Goal: Communication & Community: Answer question/provide support

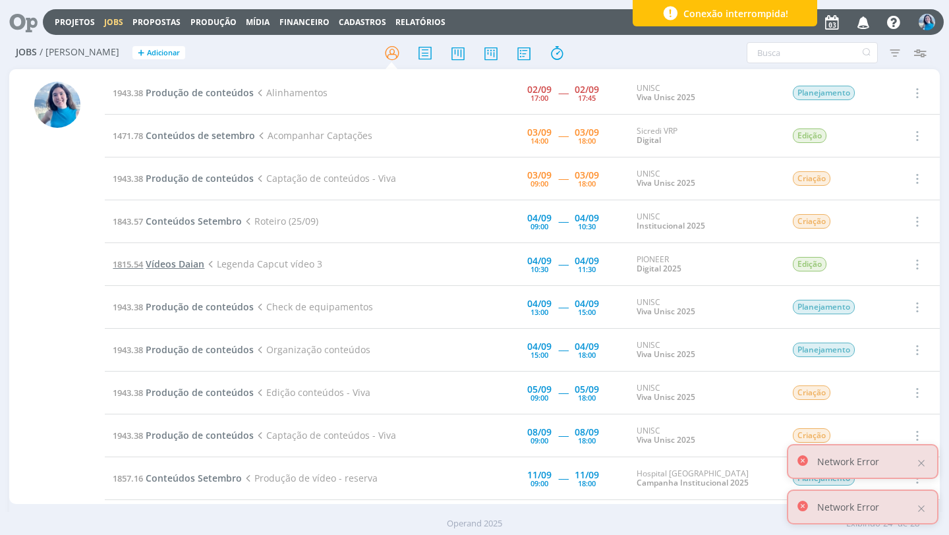
click at [175, 267] on span "Vídeos Daian" at bounding box center [175, 264] width 59 height 13
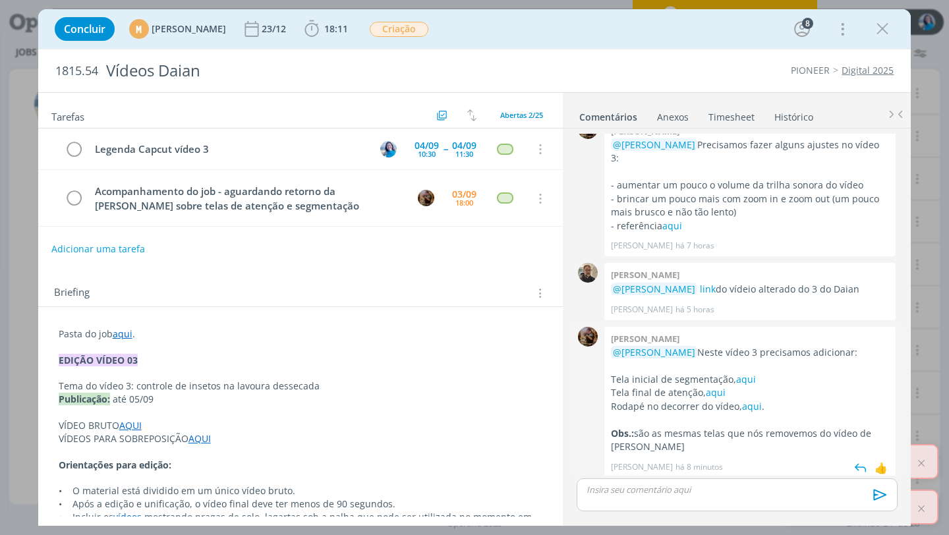
scroll to position [1236, 0]
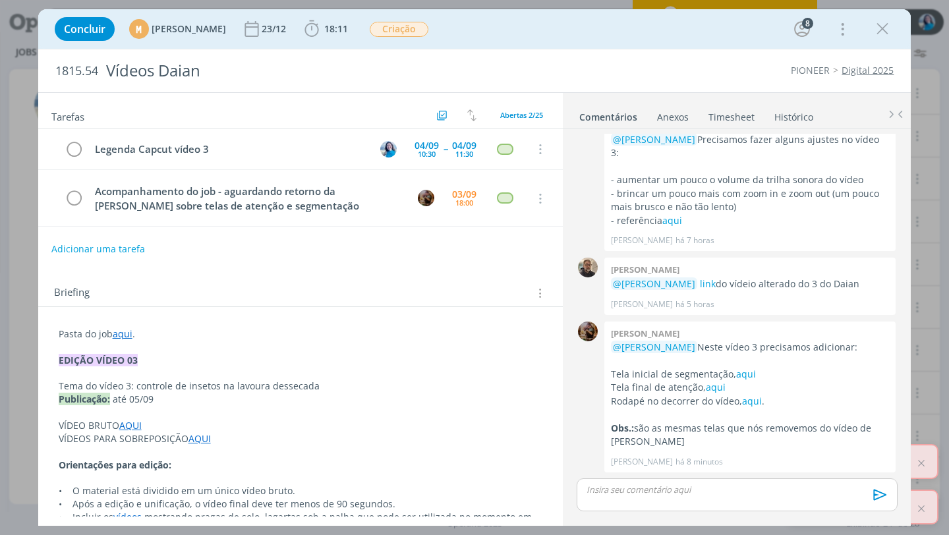
click at [730, 115] on link "Timesheet" at bounding box center [731, 114] width 47 height 19
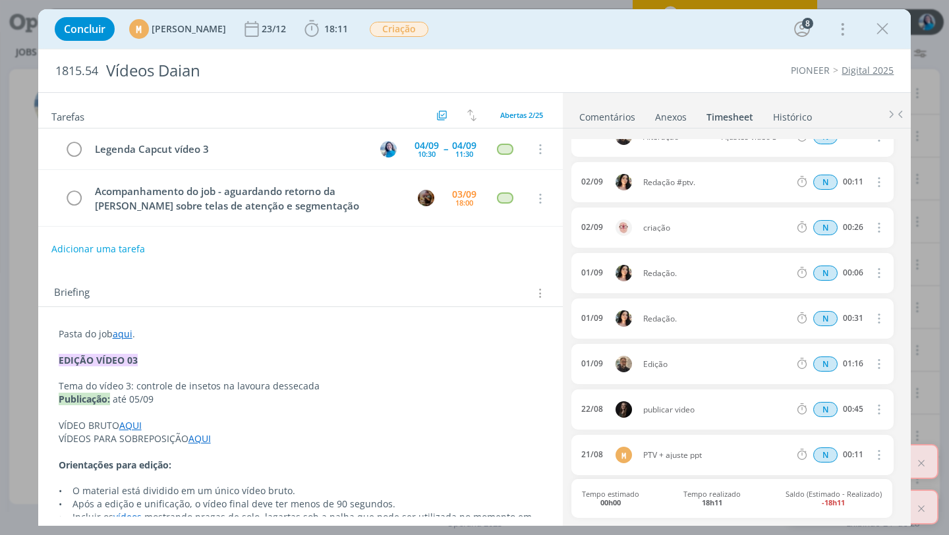
scroll to position [0, 0]
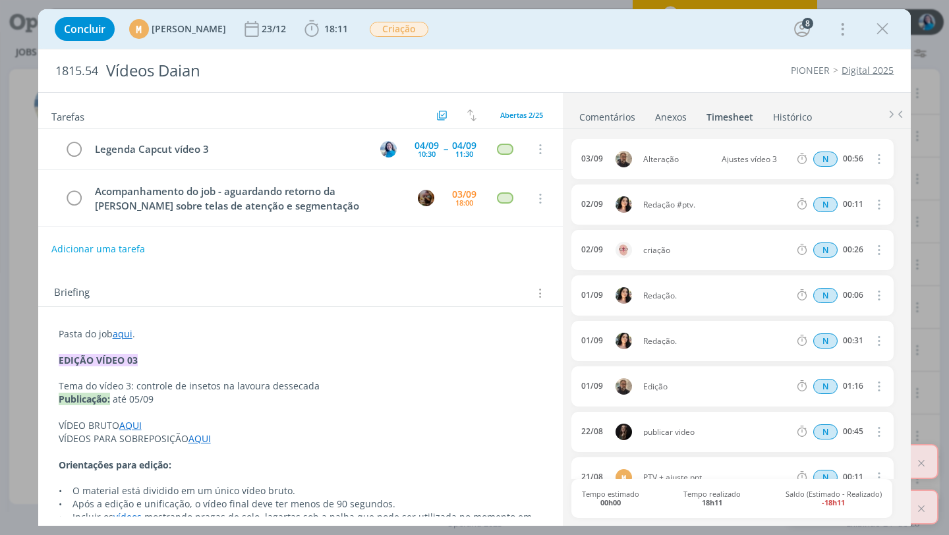
click at [623, 117] on link "Comentários" at bounding box center [607, 114] width 57 height 19
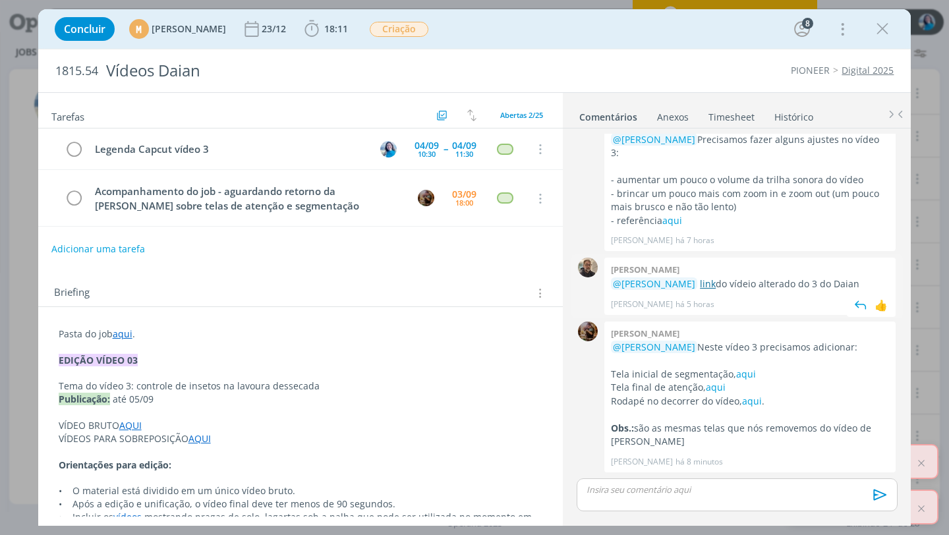
click at [712, 282] on link "link" at bounding box center [708, 284] width 16 height 13
click at [882, 27] on icon "dialog" at bounding box center [883, 29] width 20 height 20
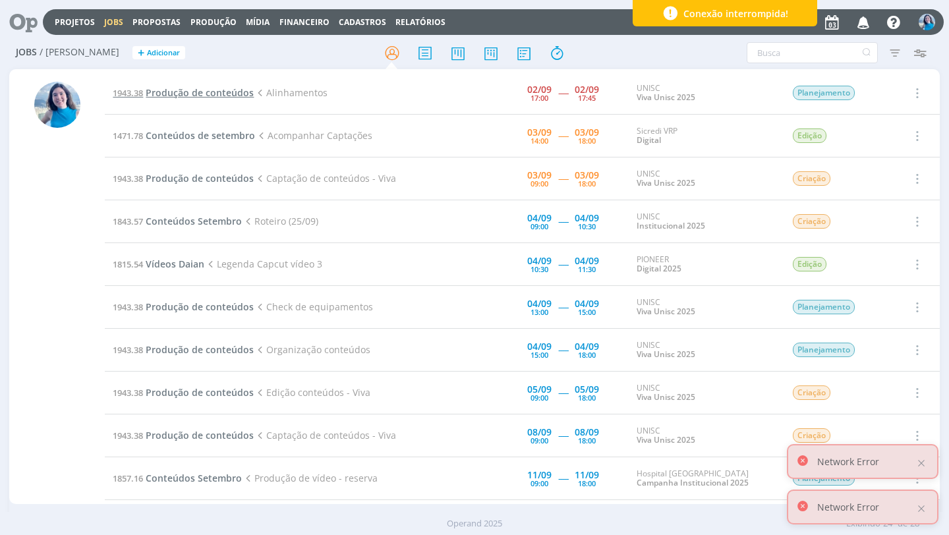
click at [236, 98] on span "Produção de conteúdos" at bounding box center [200, 92] width 108 height 13
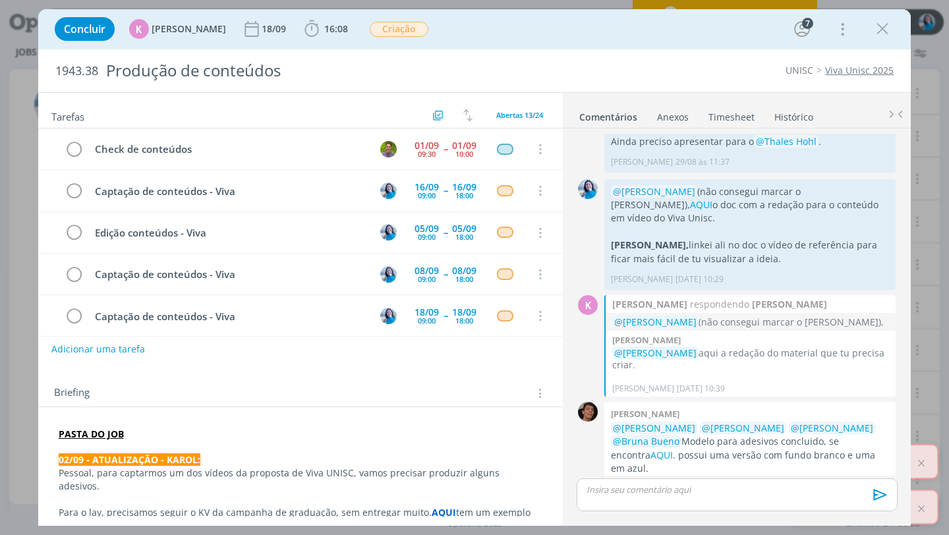
scroll to position [344, 0]
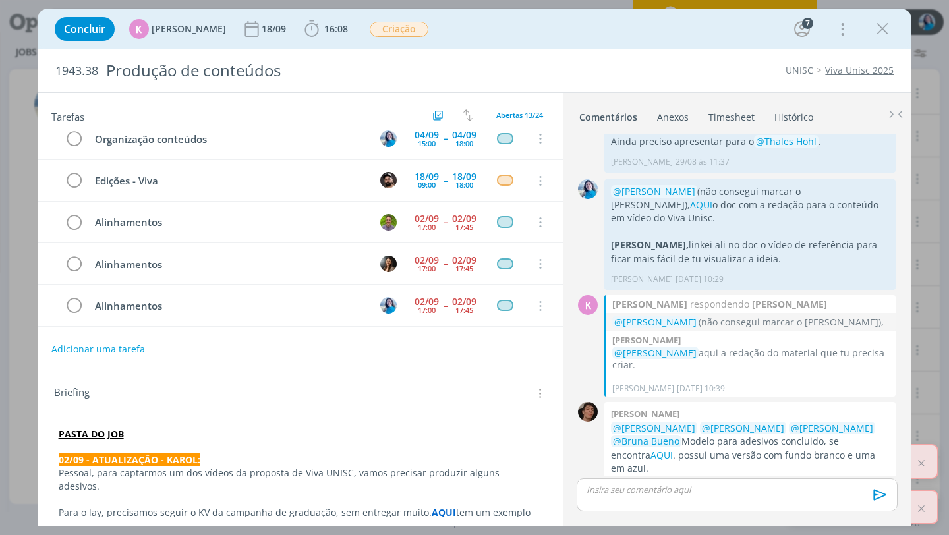
click at [738, 121] on link "Timesheet" at bounding box center [731, 114] width 47 height 19
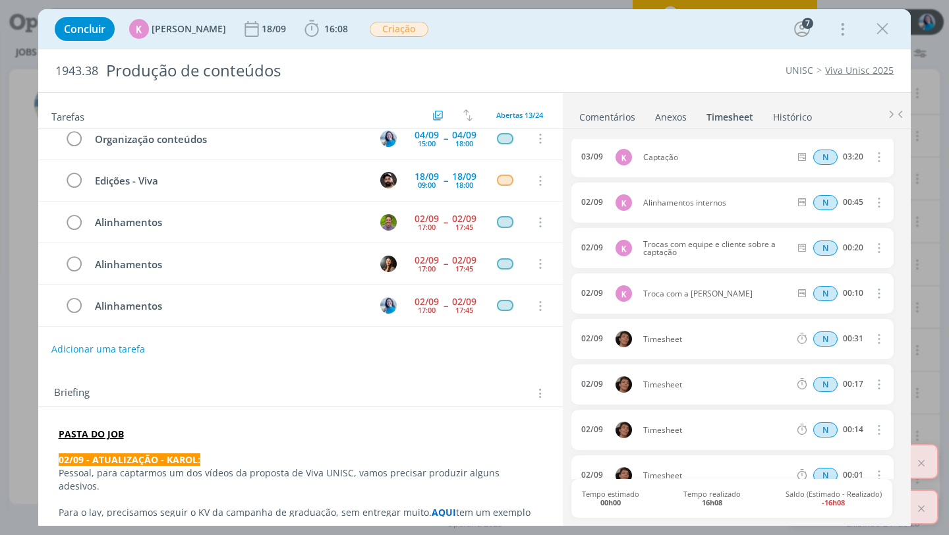
scroll to position [0, 0]
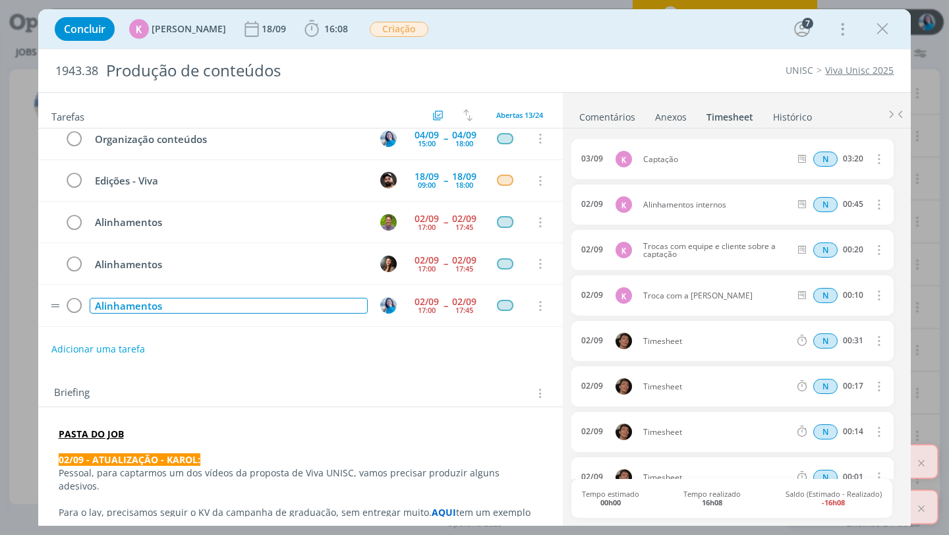
click at [125, 307] on div "Alinhamentos" at bounding box center [229, 306] width 279 height 16
copy div "Alinhamentos"
click at [322, 28] on b "16:08" at bounding box center [336, 28] width 29 height 9
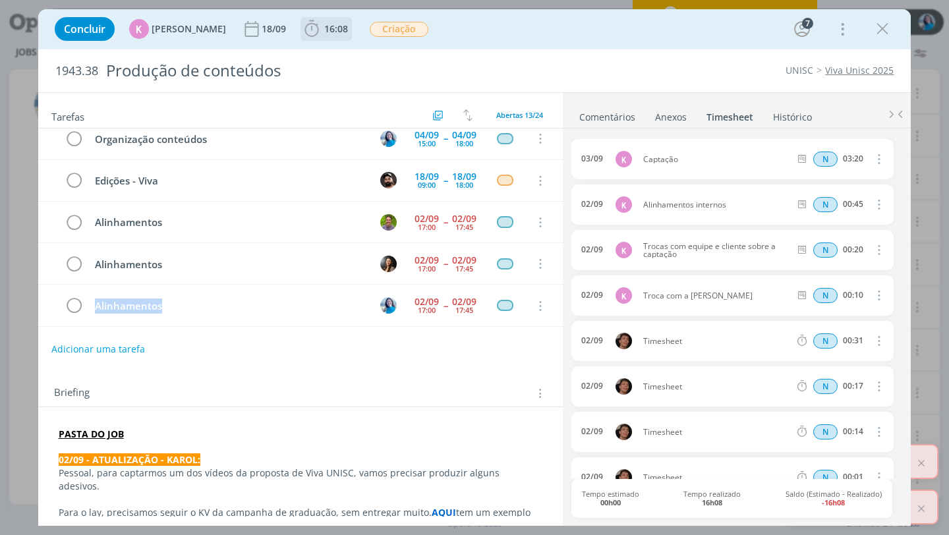
click at [324, 34] on span "16:08" at bounding box center [336, 28] width 24 height 13
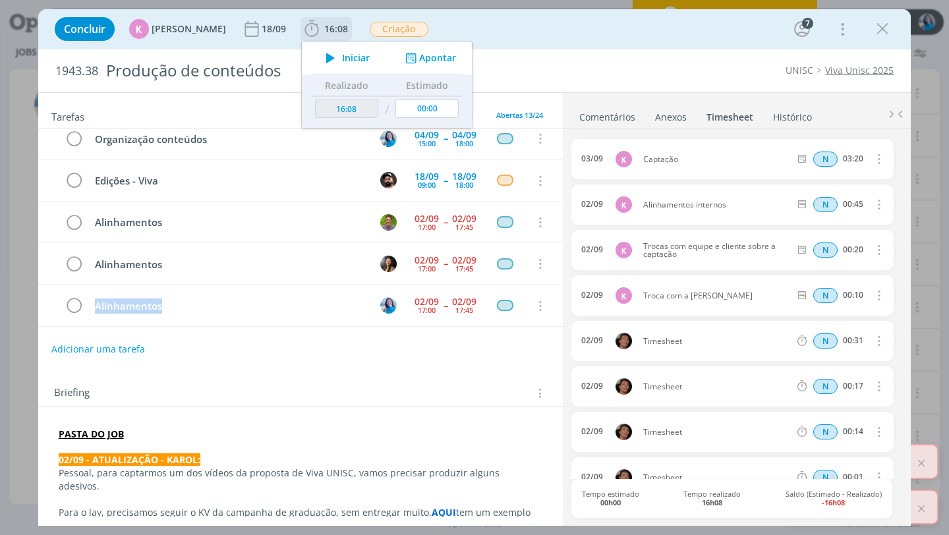
click at [419, 55] on button "Apontar" at bounding box center [429, 58] width 55 height 14
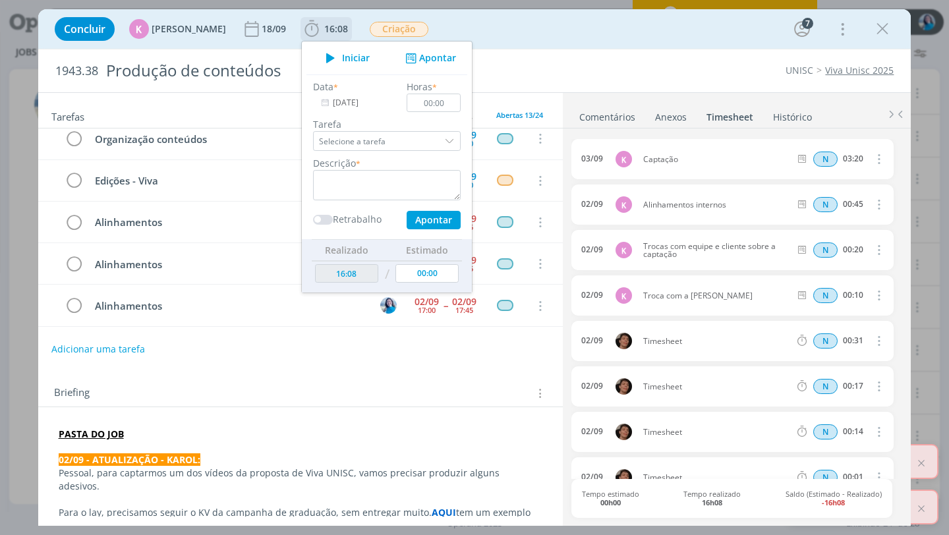
click at [340, 102] on input "[DATE]" at bounding box center [354, 103] width 82 height 18
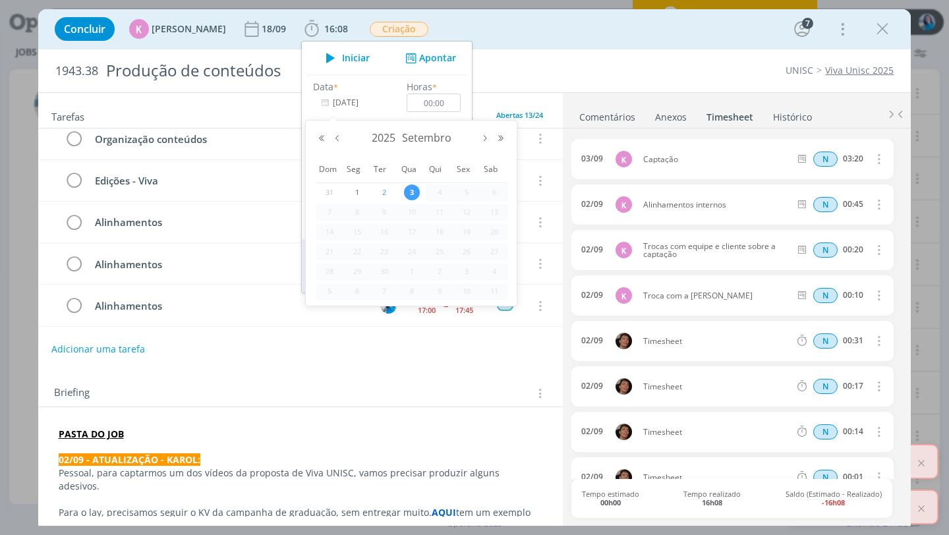
click at [378, 189] on span "2" at bounding box center [384, 193] width 16 height 16
type input "[DATE]"
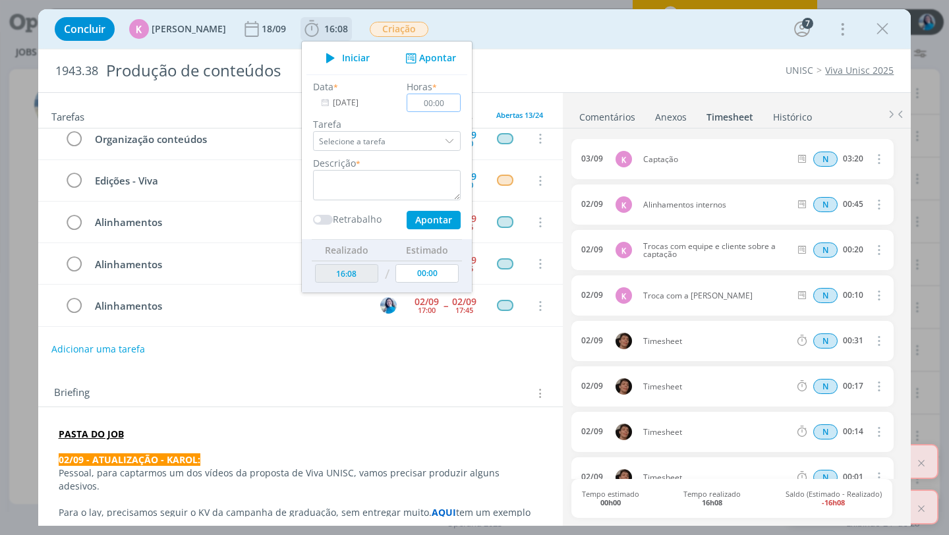
click at [434, 103] on input "00:00" at bounding box center [434, 103] width 54 height 18
type input "00:45"
click at [427, 176] on textarea "dialog" at bounding box center [387, 185] width 148 height 30
paste textarea "Alinhamentos"
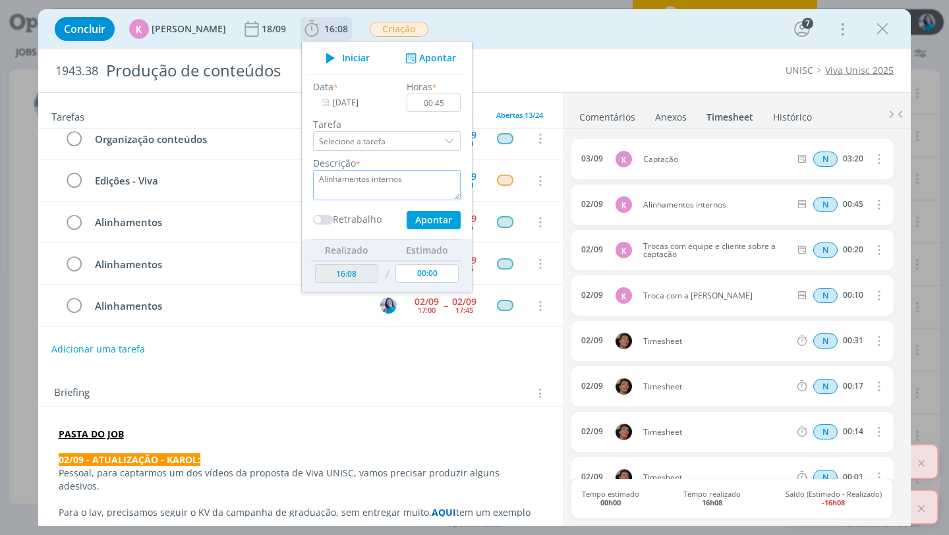
type textarea "Alinhamentos internos"
click at [439, 214] on button "Apontar" at bounding box center [434, 220] width 54 height 18
type input "16:53"
type input "[DATE]"
type input "00:00"
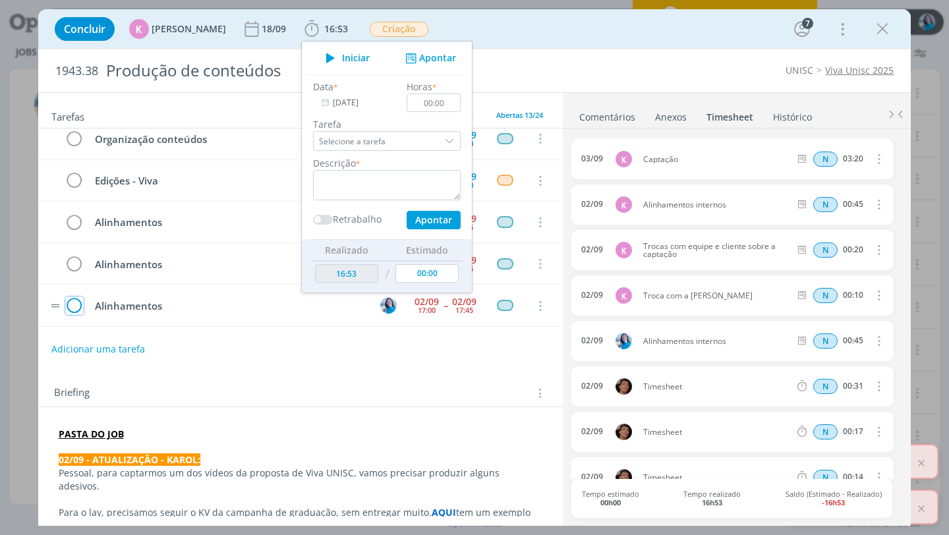
click at [77, 308] on icon "dialog" at bounding box center [74, 307] width 18 height 20
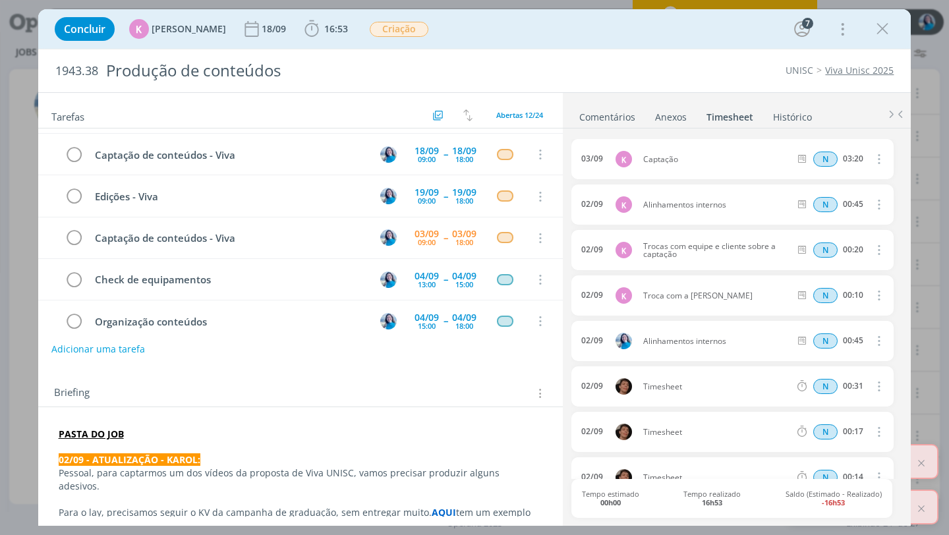
scroll to position [164, 0]
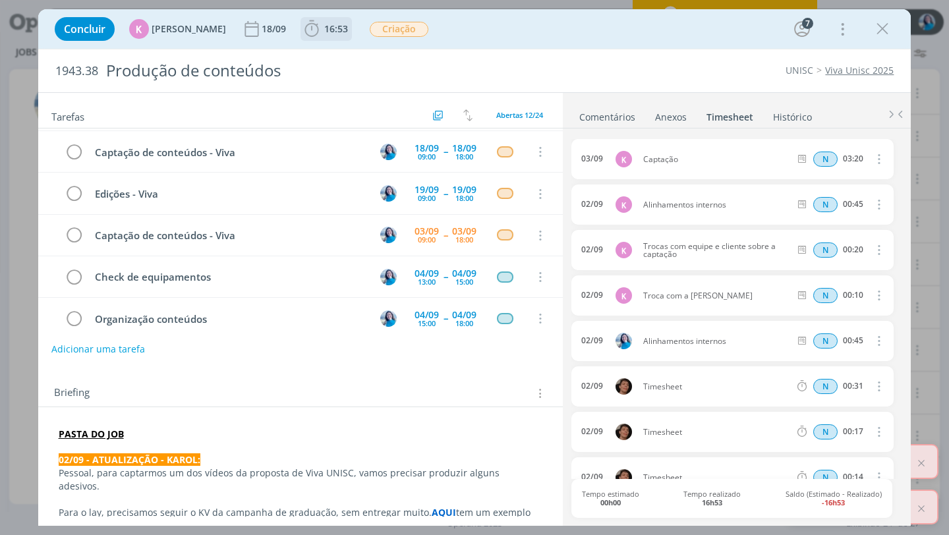
click at [324, 36] on span "16:53" at bounding box center [326, 29] width 49 height 20
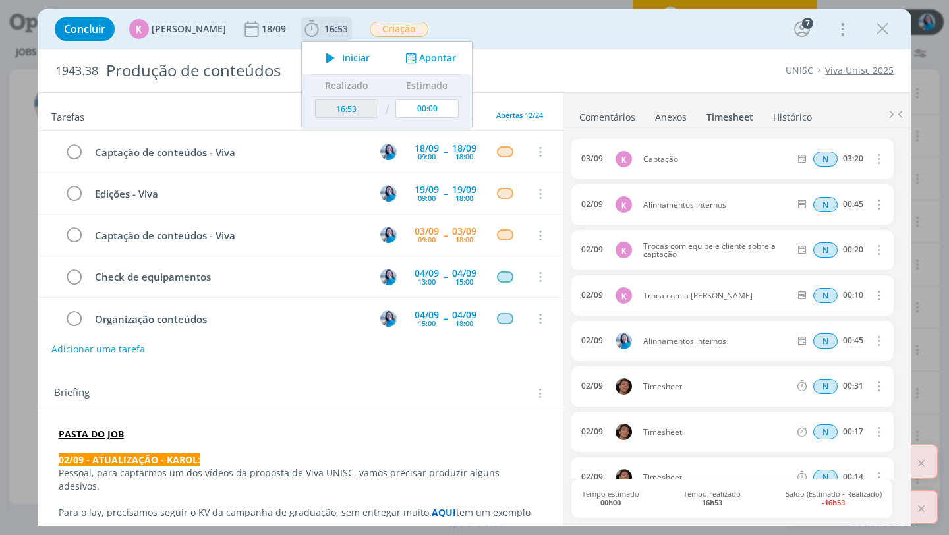
click at [413, 58] on button "Apontar" at bounding box center [429, 58] width 55 height 14
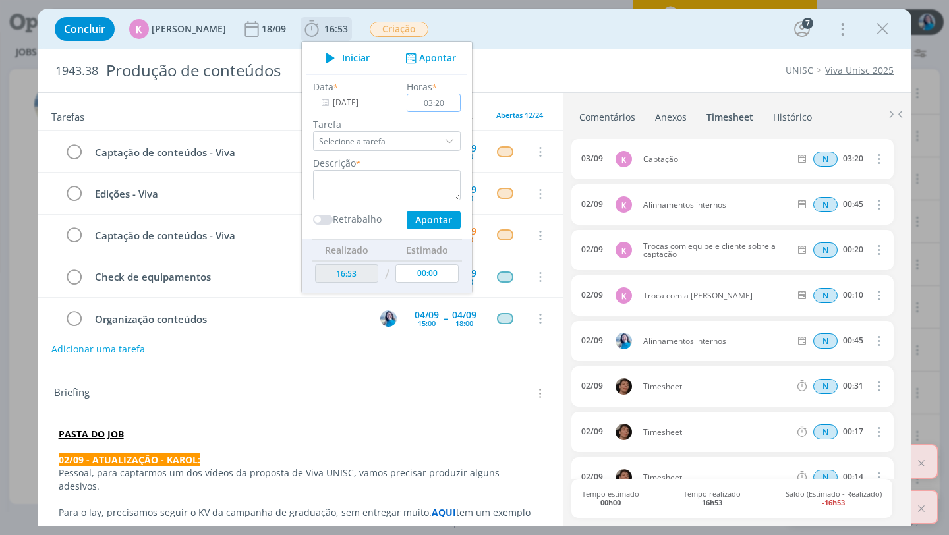
type input "03:20"
click at [405, 183] on textarea "dialog" at bounding box center [387, 185] width 148 height 30
type textarea "captação"
click at [441, 222] on button "Apontar" at bounding box center [434, 220] width 54 height 18
type input "20:13"
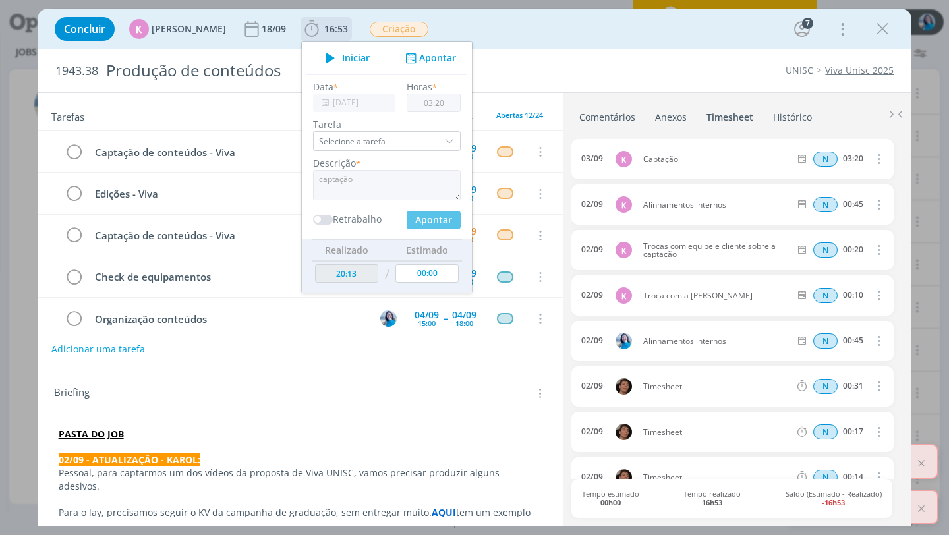
type input "00:00"
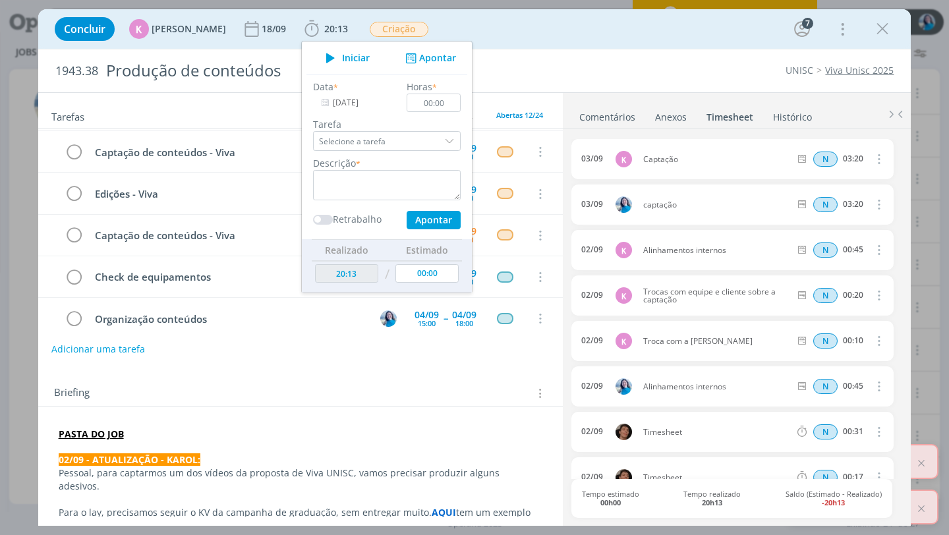
click at [322, 369] on div "Tarefas Usar Job de template Criar template a partir deste job Visualizar Templ…" at bounding box center [300, 305] width 525 height 424
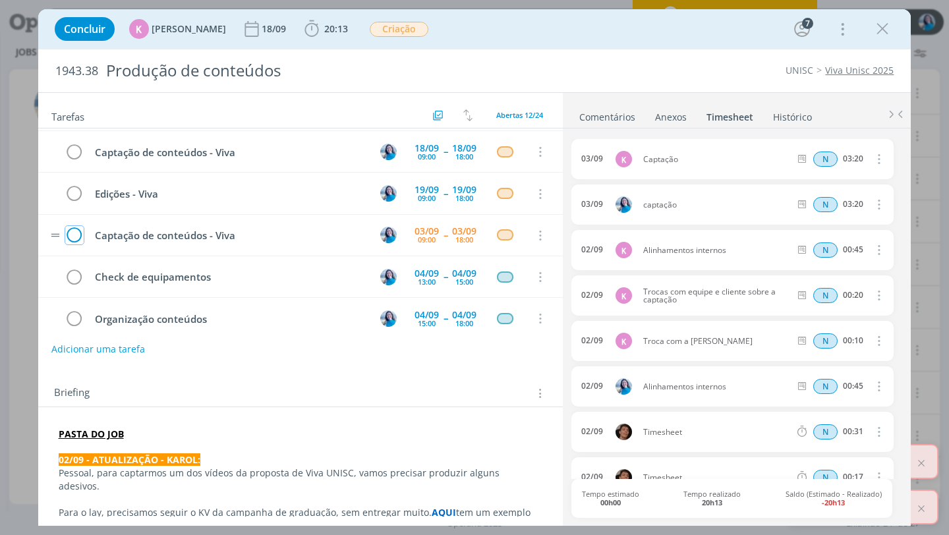
click at [75, 238] on icon "dialog" at bounding box center [74, 236] width 18 height 20
click at [882, 22] on icon "dialog" at bounding box center [883, 29] width 20 height 20
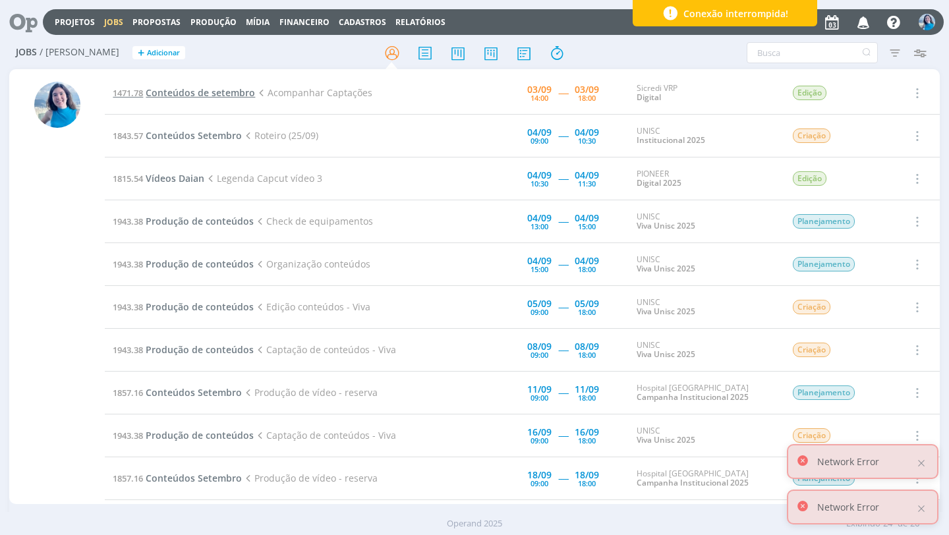
click at [236, 92] on span "Conteúdos de setembro" at bounding box center [200, 92] width 109 height 13
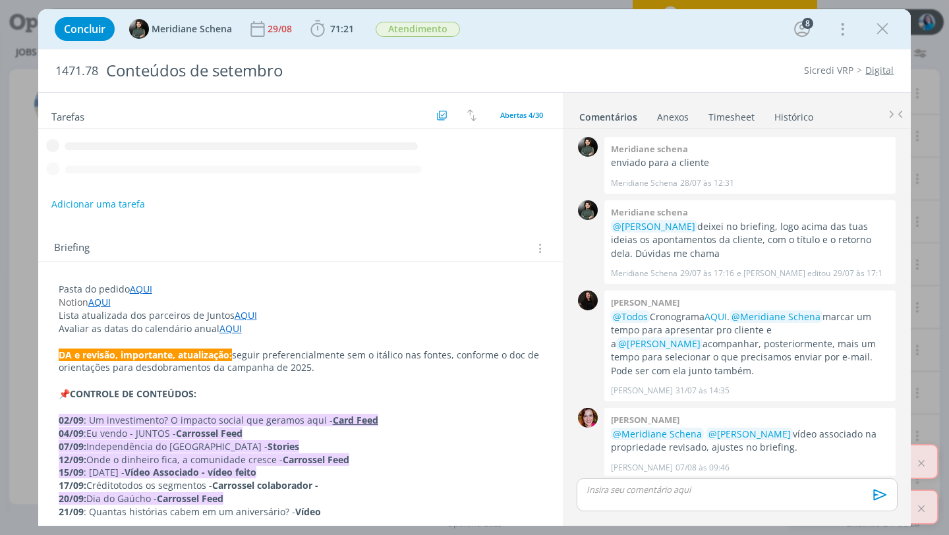
scroll to position [1883, 0]
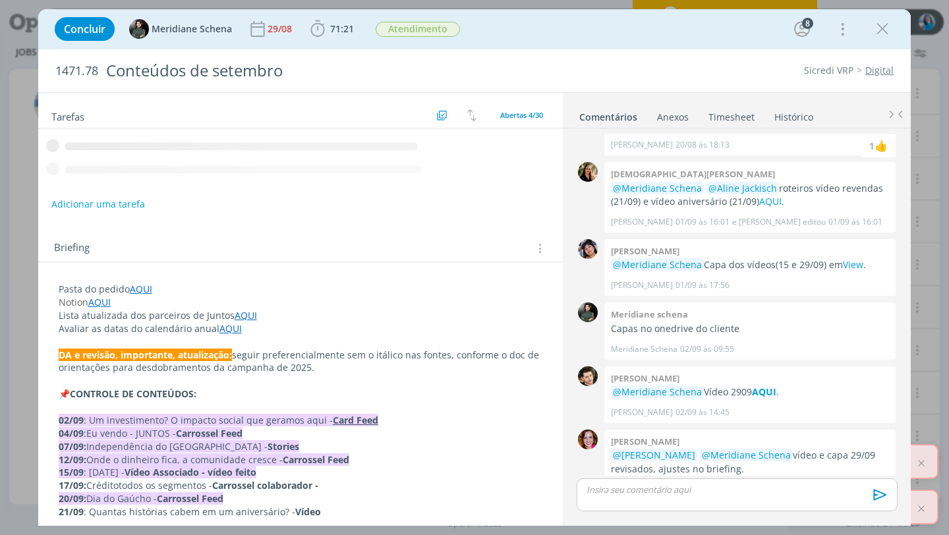
click at [733, 117] on link "Timesheet" at bounding box center [731, 114] width 47 height 19
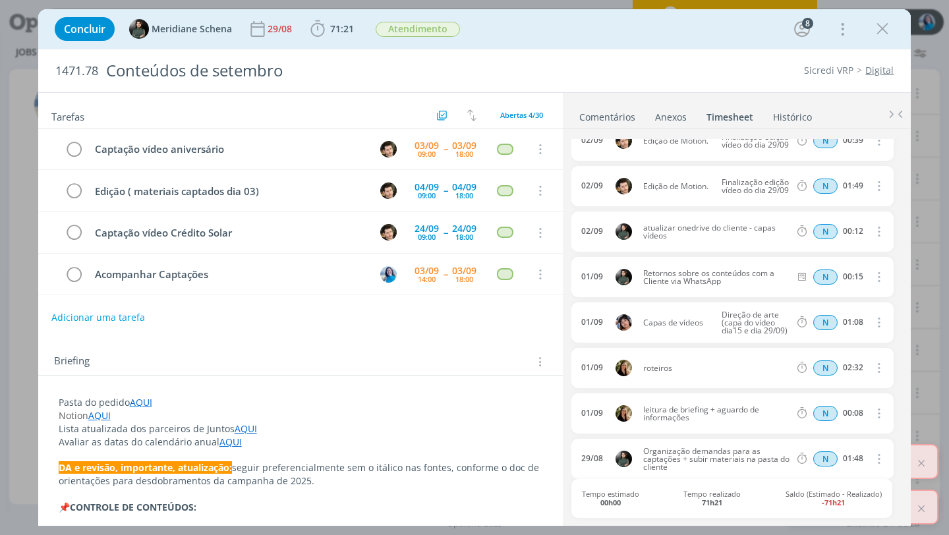
scroll to position [0, 0]
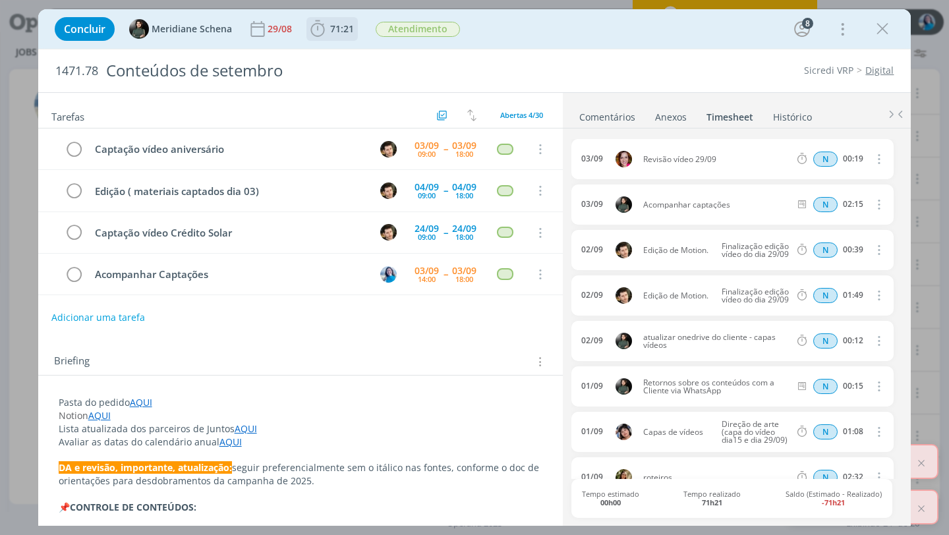
click at [343, 34] on span "71:21" at bounding box center [342, 28] width 24 height 13
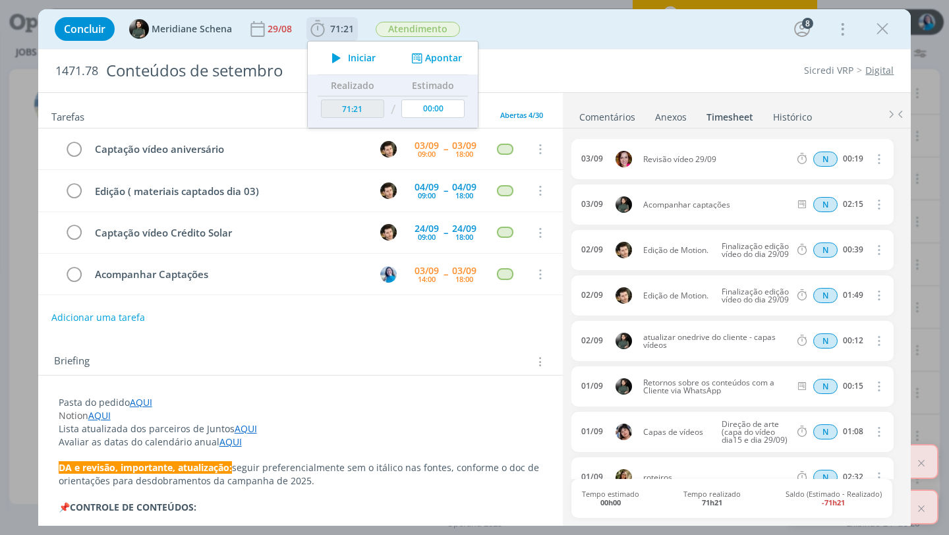
click at [431, 59] on button "Apontar" at bounding box center [435, 58] width 55 height 14
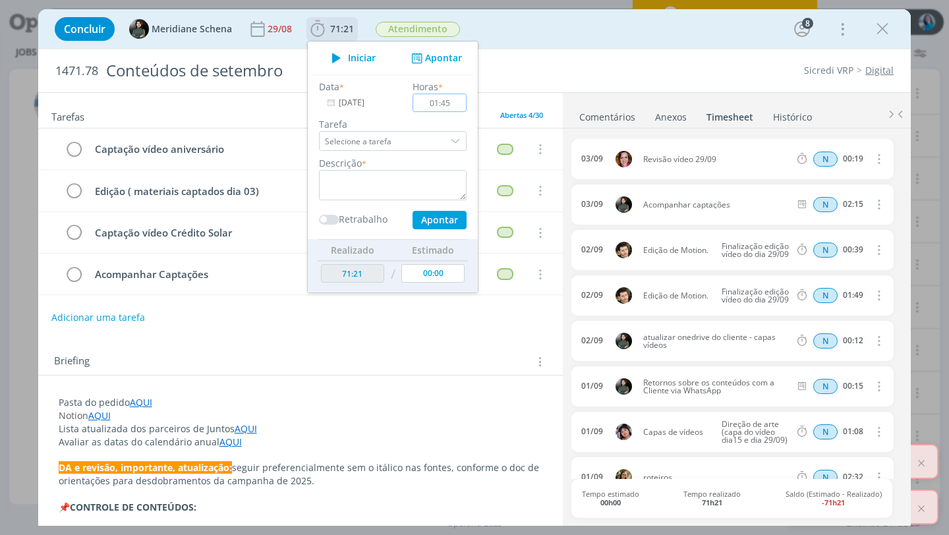
type input "01:45"
click at [426, 175] on textarea "dialog" at bounding box center [393, 185] width 148 height 30
type textarea "captação vídeo de aniversário"
click at [456, 220] on button "Apontar" at bounding box center [440, 220] width 54 height 18
type input "73:06"
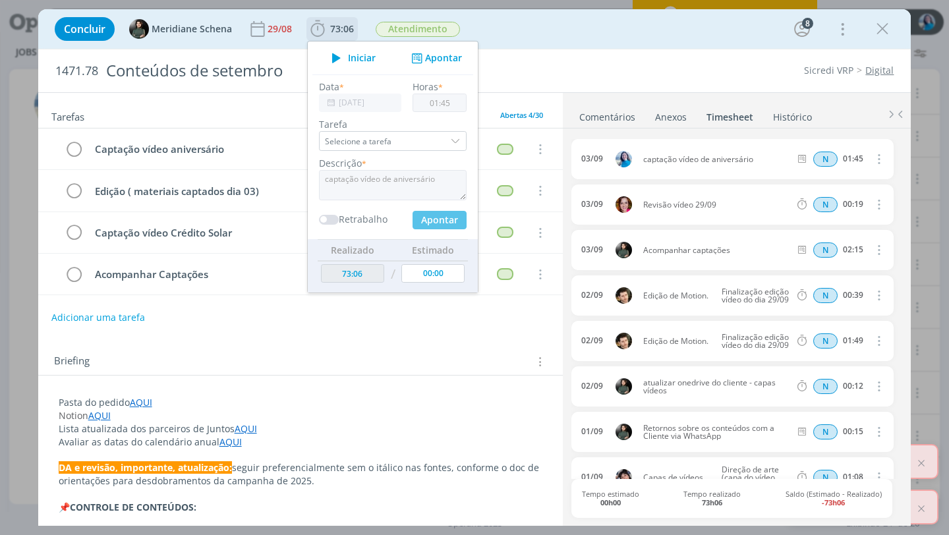
type input "00:00"
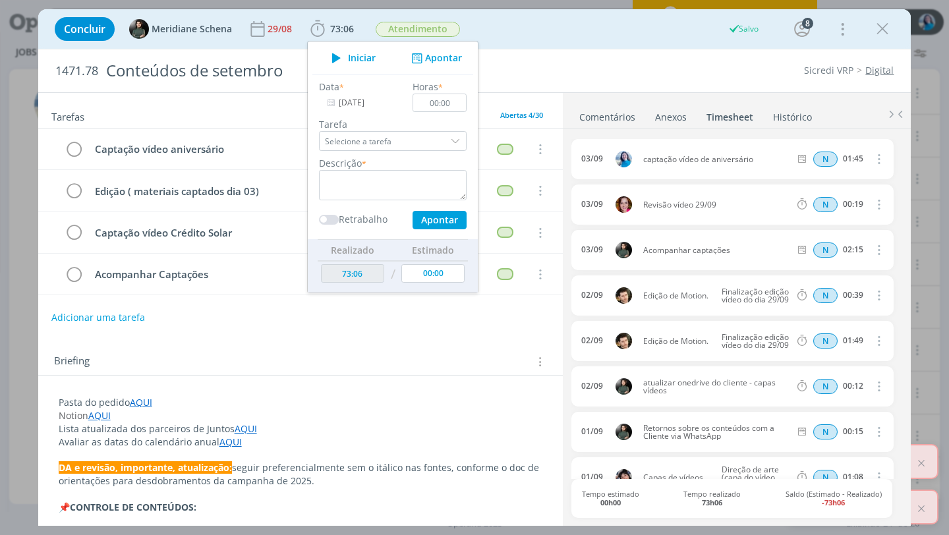
click at [431, 352] on div "Briefing Briefings Predefinidos Versões do Briefing Ver Briefing do Projeto" at bounding box center [300, 358] width 525 height 36
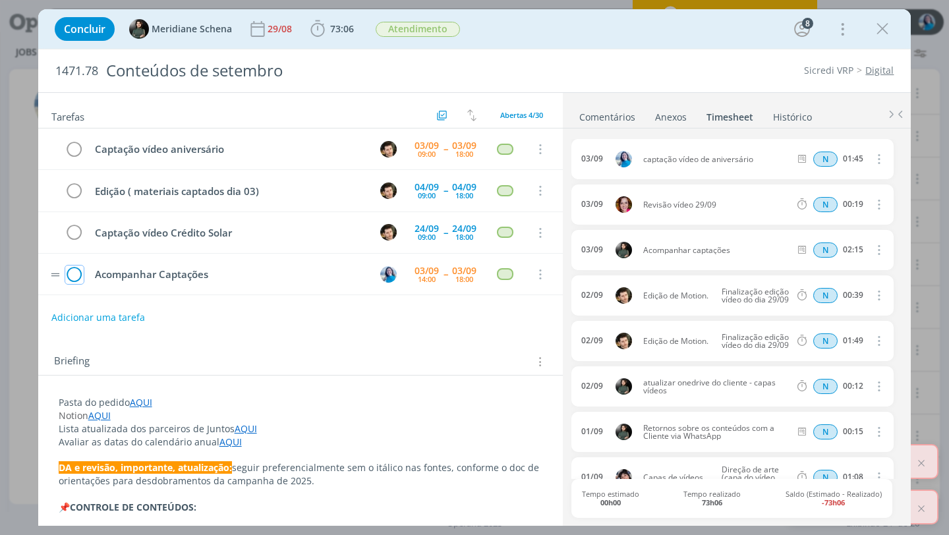
click at [80, 276] on icon "dialog" at bounding box center [74, 275] width 18 height 20
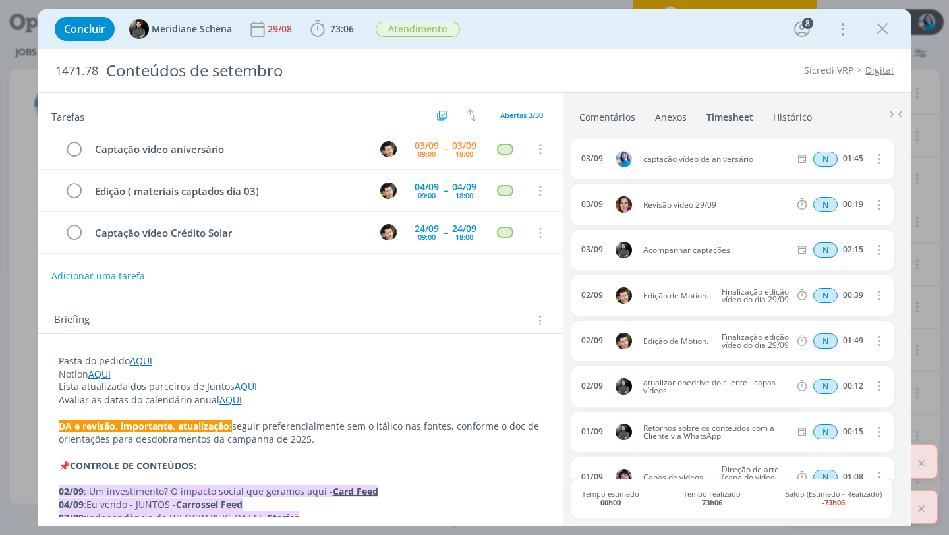
click at [623, 119] on link "Comentários" at bounding box center [607, 114] width 57 height 19
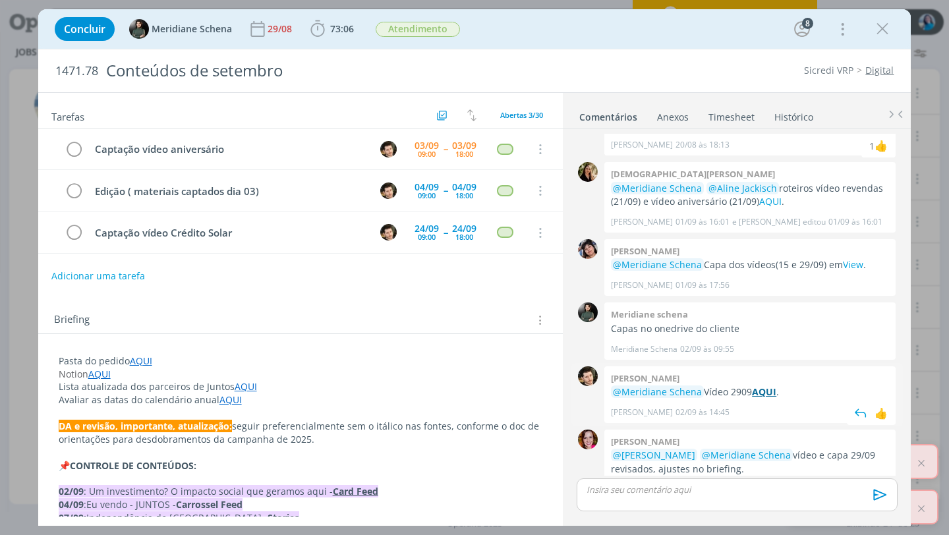
click at [769, 386] on strong "AQUI" at bounding box center [764, 392] width 24 height 13
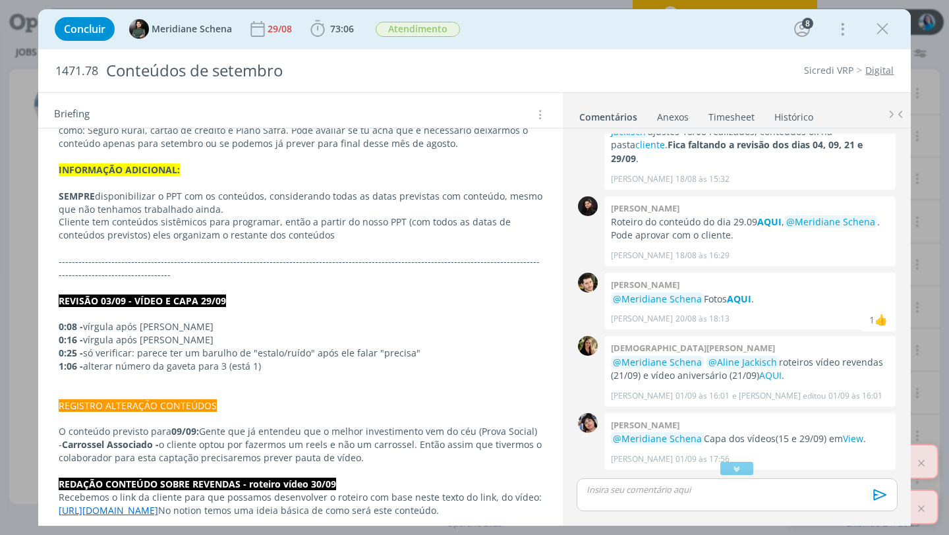
scroll to position [1708, 0]
click at [746, 294] on strong "AQUI" at bounding box center [739, 300] width 24 height 13
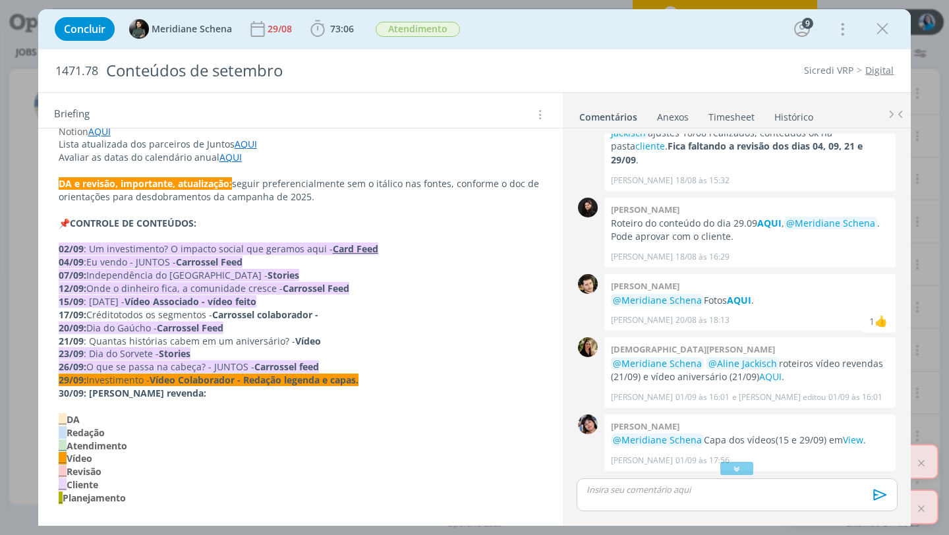
scroll to position [0, 0]
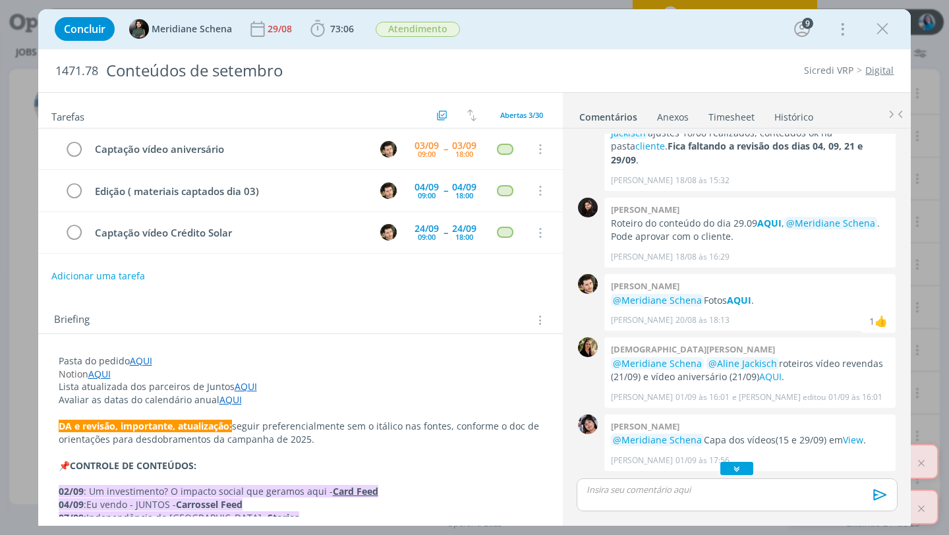
click at [741, 464] on icon "dialog" at bounding box center [738, 469] width 14 height 13
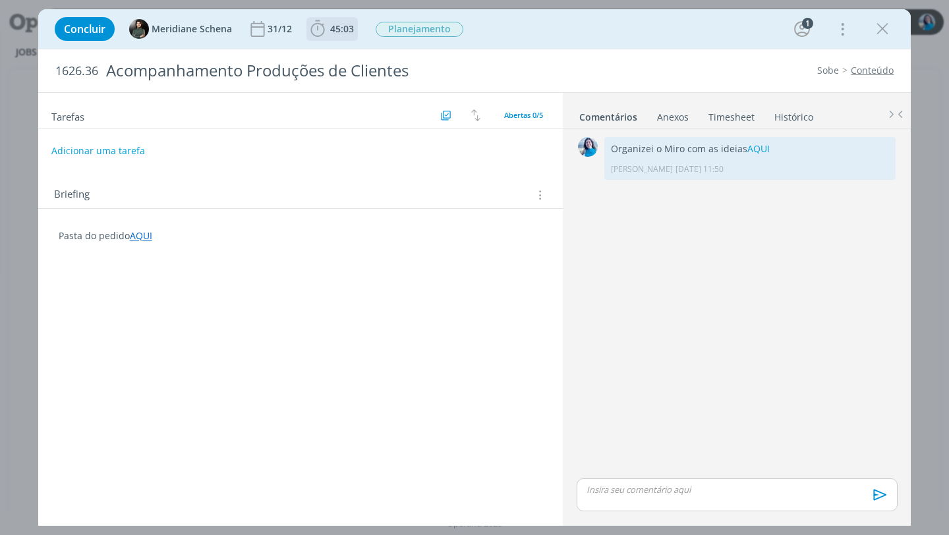
click at [338, 32] on span "45:03" at bounding box center [342, 28] width 24 height 13
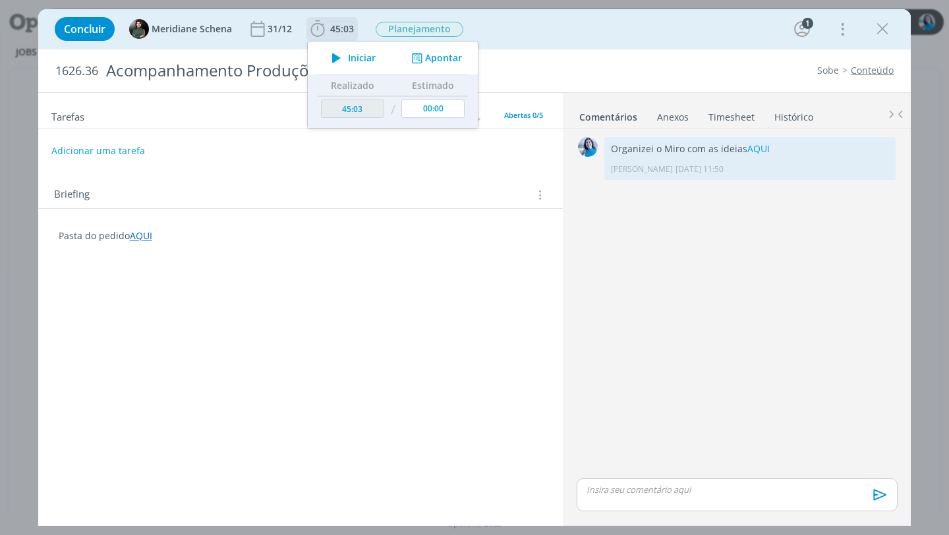
click at [425, 51] on button "Apontar" at bounding box center [435, 58] width 55 height 14
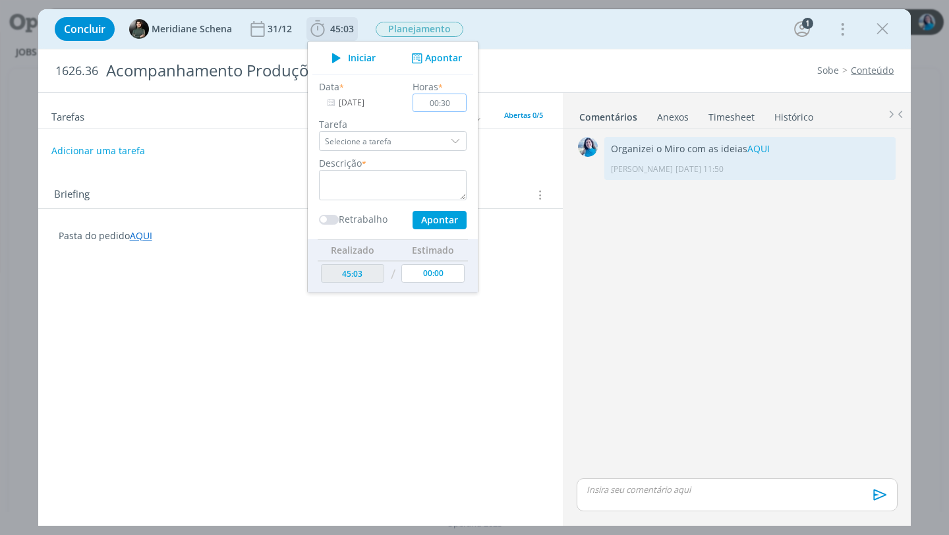
type input "00:30"
click at [412, 178] on textarea "dialog" at bounding box center [393, 185] width 148 height 30
type textarea "edição story sicredi"
click at [450, 217] on button "Apontar" at bounding box center [440, 220] width 54 height 18
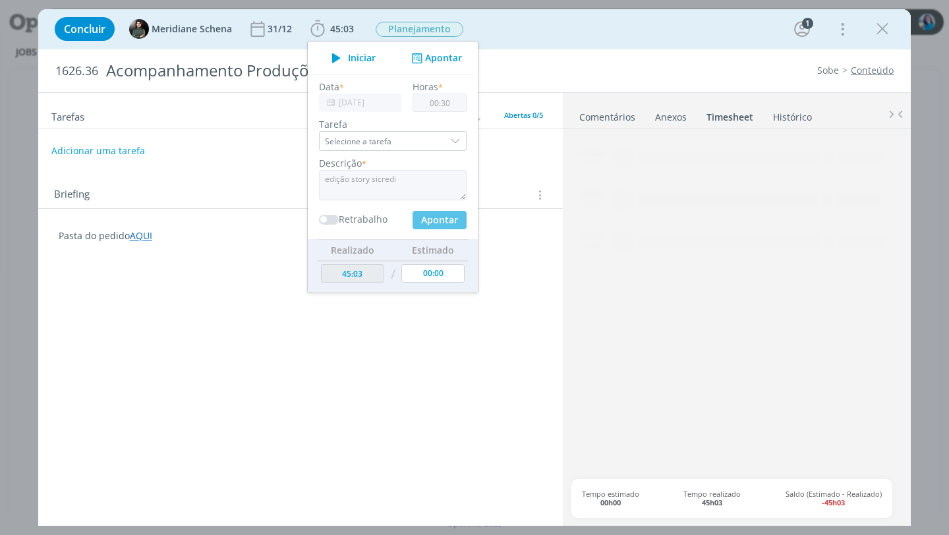
type input "45:33"
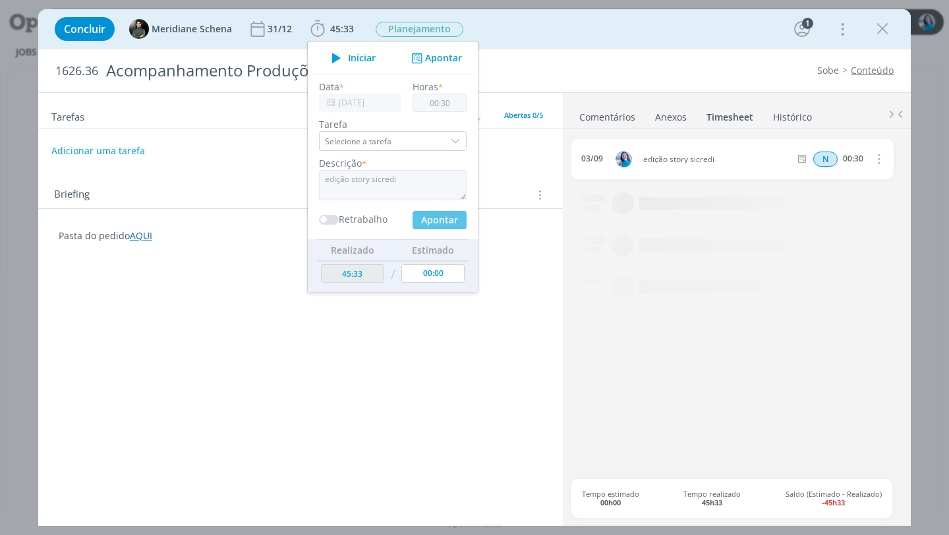
type input "00:00"
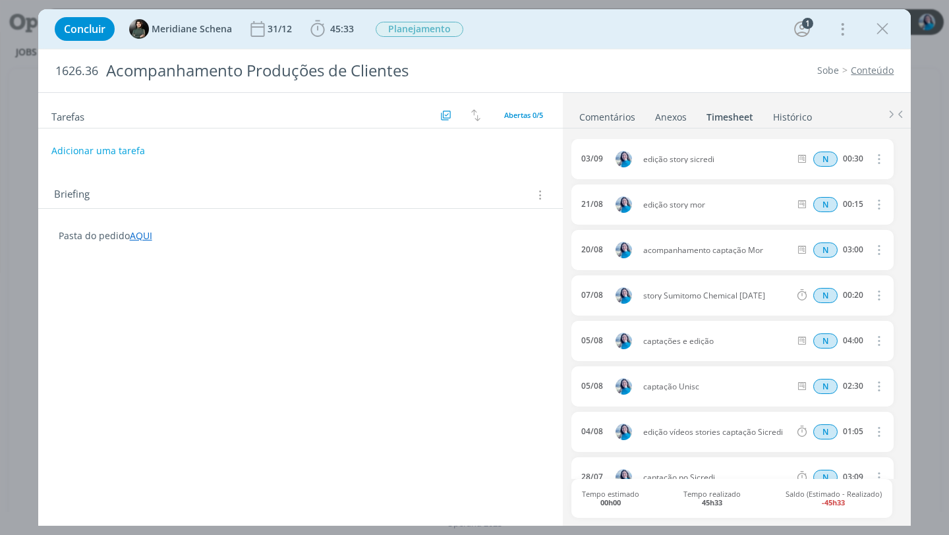
click at [618, 119] on link "Comentários" at bounding box center [607, 114] width 57 height 19
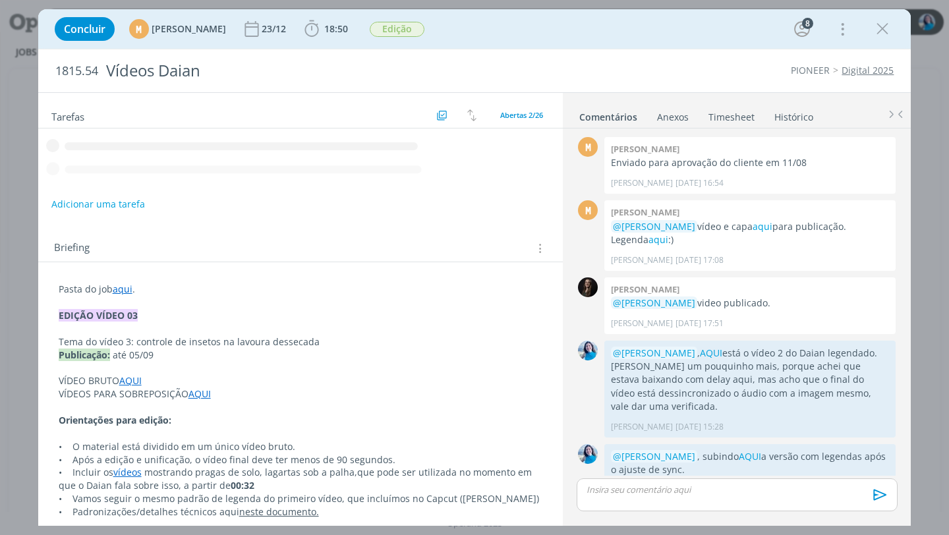
scroll to position [1249, 0]
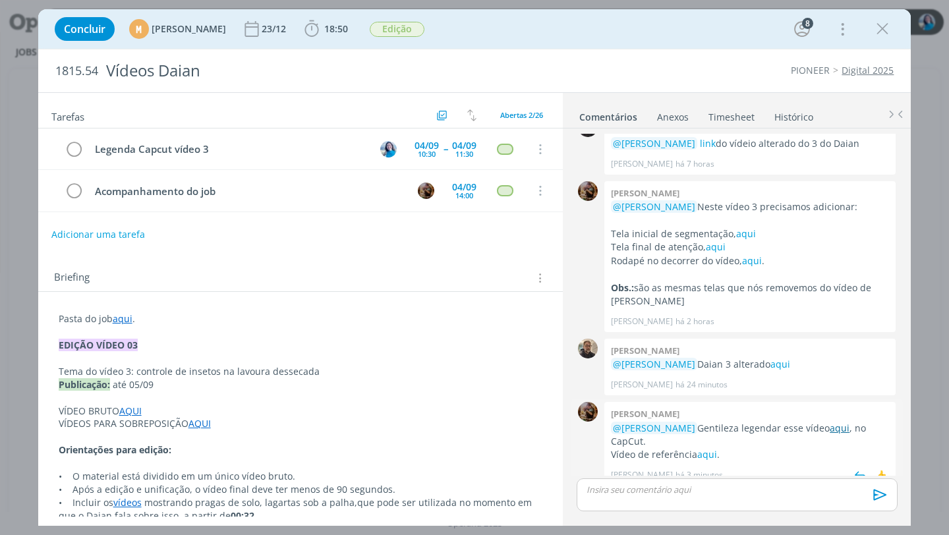
click at [830, 432] on link "aqui" at bounding box center [840, 428] width 20 height 13
click at [348, 22] on span "18:50" at bounding box center [336, 28] width 24 height 13
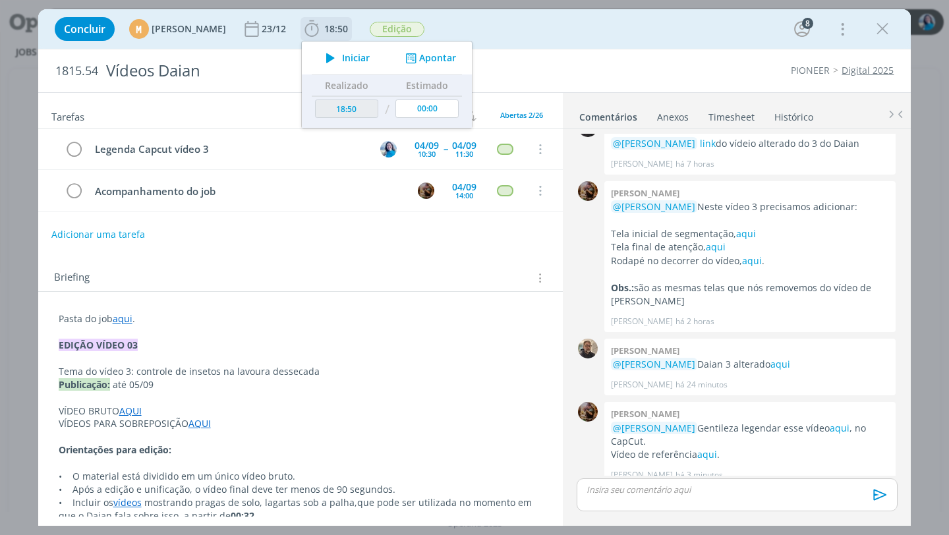
click at [342, 57] on icon "dialog" at bounding box center [330, 57] width 23 height 17
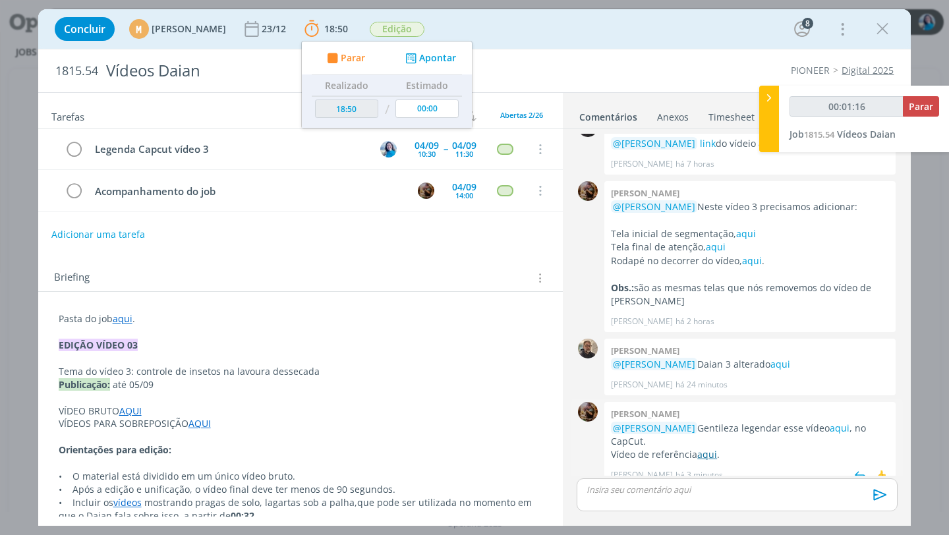
click at [714, 448] on link "aqui" at bounding box center [708, 454] width 20 height 13
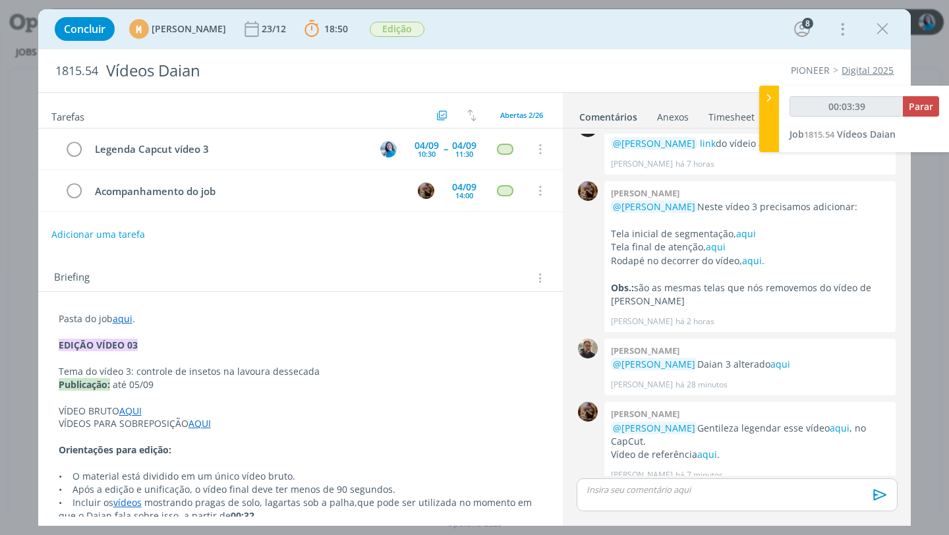
type input "00:03:40"
click at [767, 96] on icon at bounding box center [769, 98] width 13 height 14
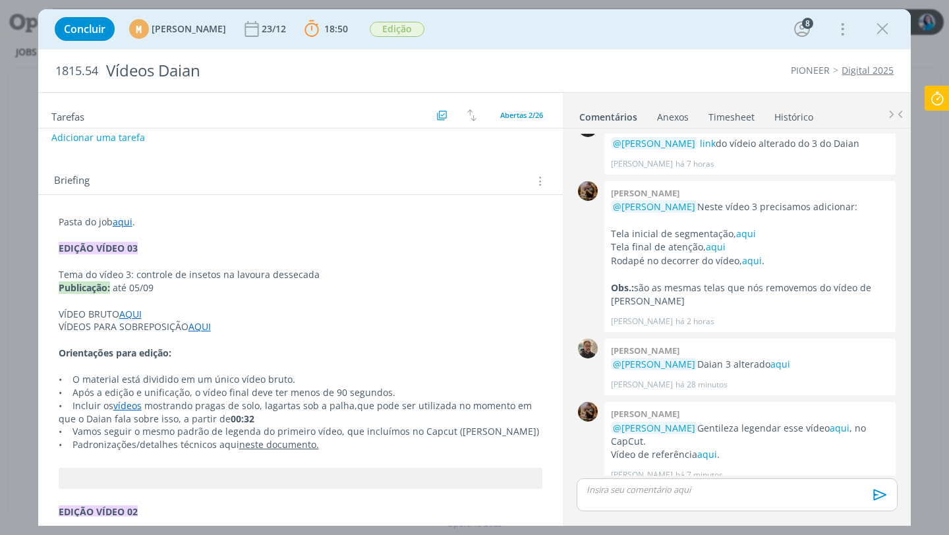
scroll to position [0, 0]
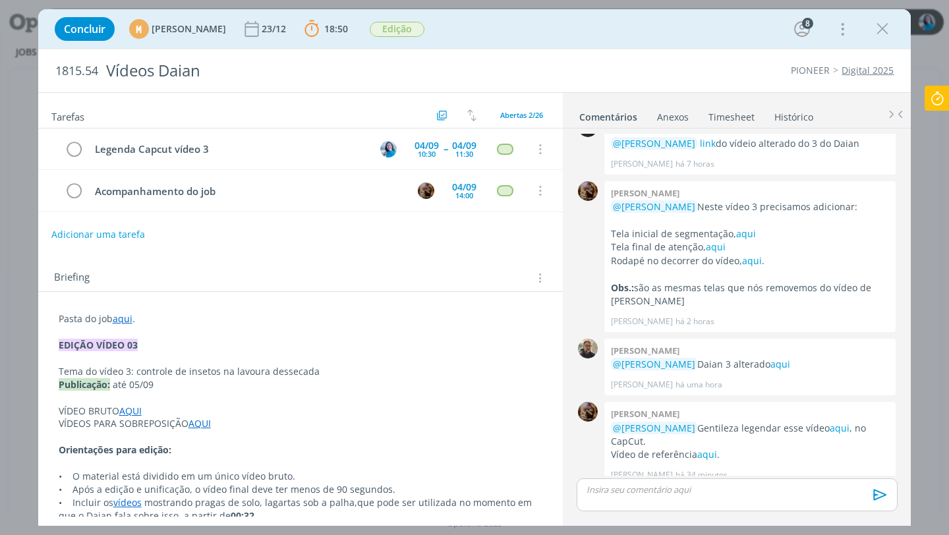
click at [941, 104] on icon at bounding box center [938, 99] width 24 height 26
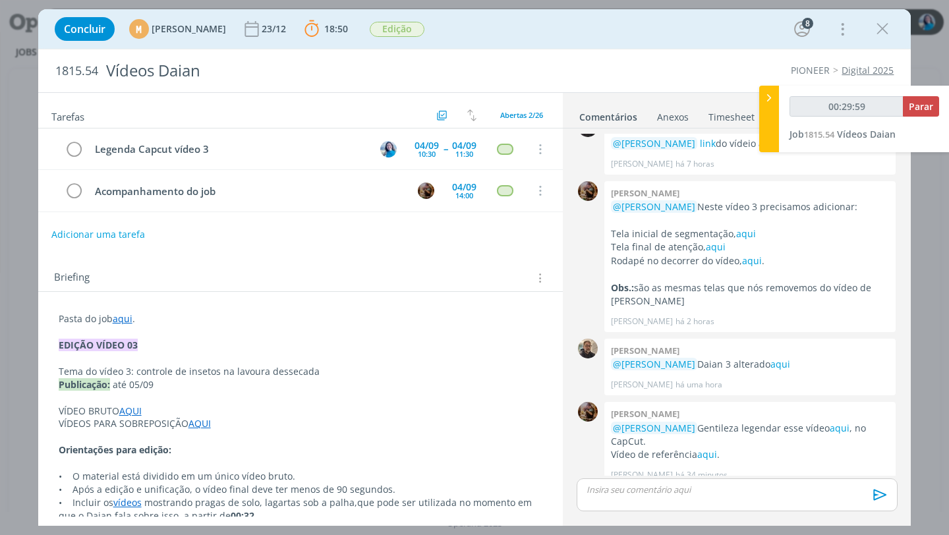
type input "00:30:00"
click at [765, 97] on icon at bounding box center [769, 98] width 13 height 14
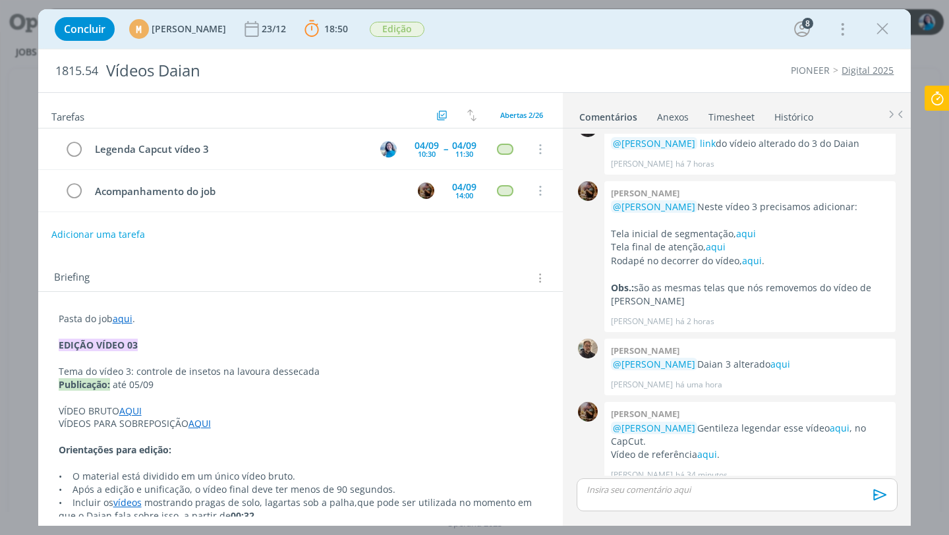
click at [126, 318] on link "aqui" at bounding box center [123, 319] width 20 height 13
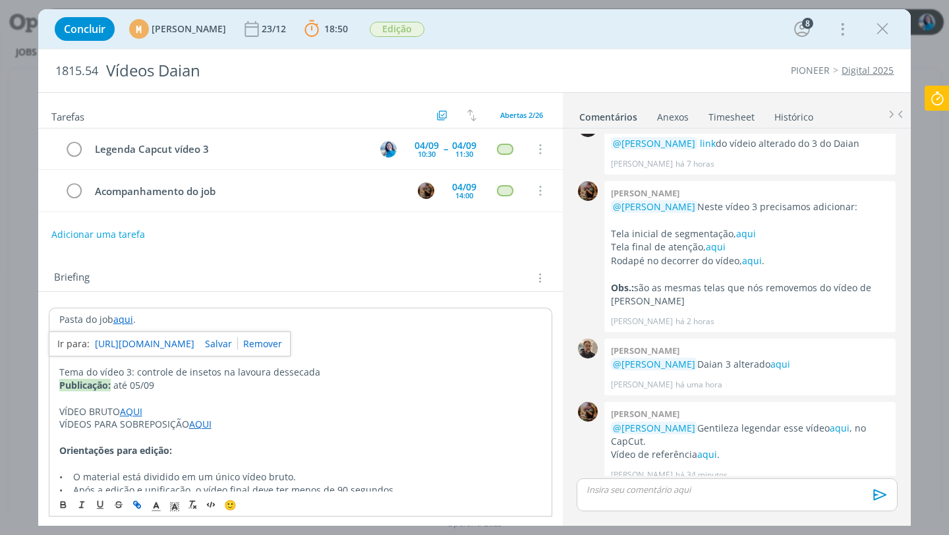
click at [145, 344] on link "https://sobeae.sharepoint.com/:f:/s/SOBEAE/EjTHLibWKl9Nr0JP7qch_WgBYOGw_XQfqUv5…" at bounding box center [145, 344] width 100 height 17
drag, startPoint x: 56, startPoint y: 69, endPoint x: 98, endPoint y: 71, distance: 41.6
click at [98, 71] on span "1815.54" at bounding box center [76, 71] width 43 height 15
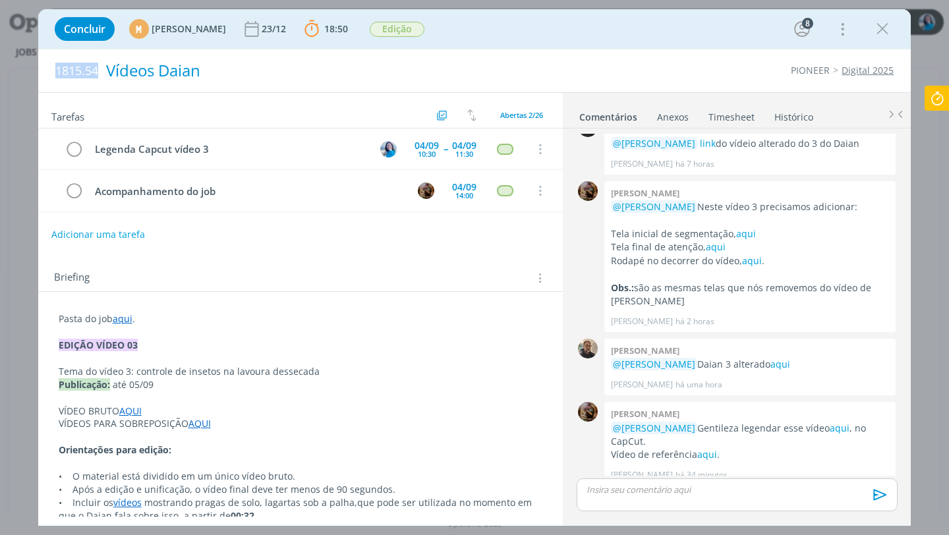
copy span "1815.54"
click at [686, 500] on div "dialog" at bounding box center [737, 495] width 320 height 33
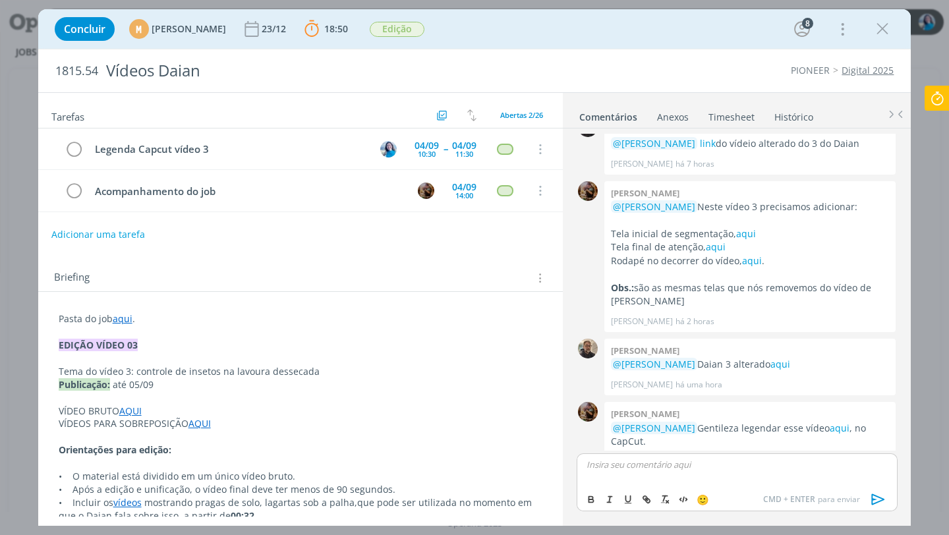
scroll to position [1274, 0]
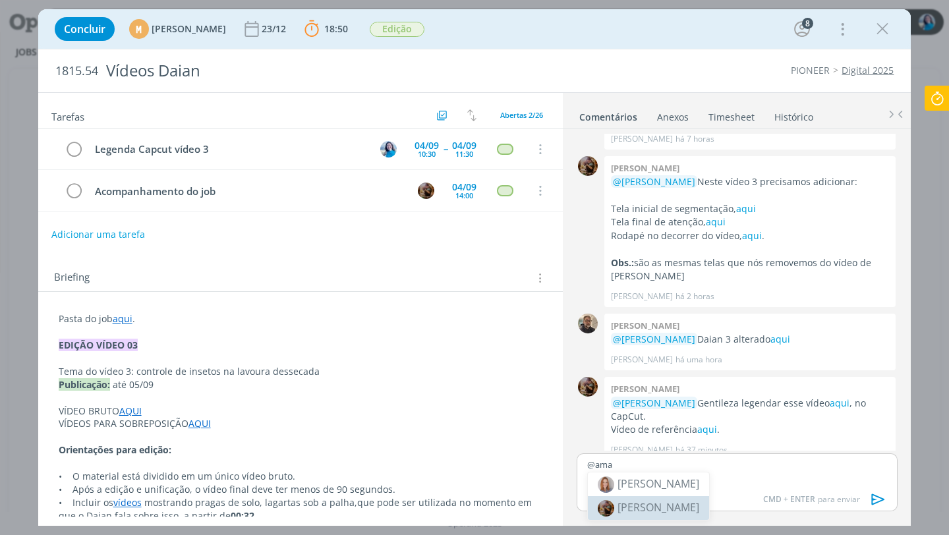
click at [679, 516] on li "[PERSON_NAME]" at bounding box center [648, 508] width 121 height 24
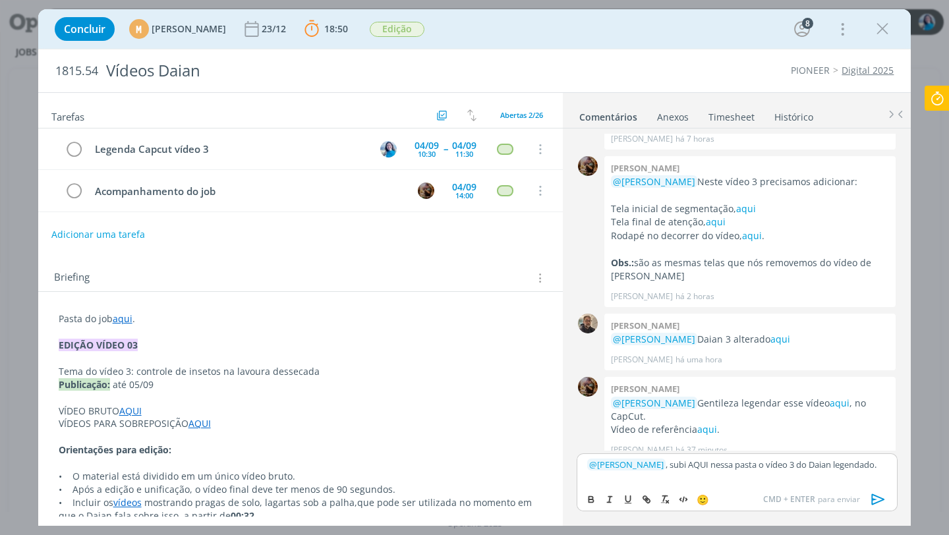
click at [711, 465] on p "﻿ @ Amanda Rodrigues ﻿ , subi AQUI nessa pasta o vídeo 3 do Daian legendado." at bounding box center [736, 465] width 299 height 12
click at [648, 494] on icon "dialog" at bounding box center [647, 499] width 11 height 11
paste input "https://sobeae.sharepoint.com/:f:/s/SOBEAE/EvoFSemoTqhLhCXMbecWCMQBVC8rbyNHbYmk…"
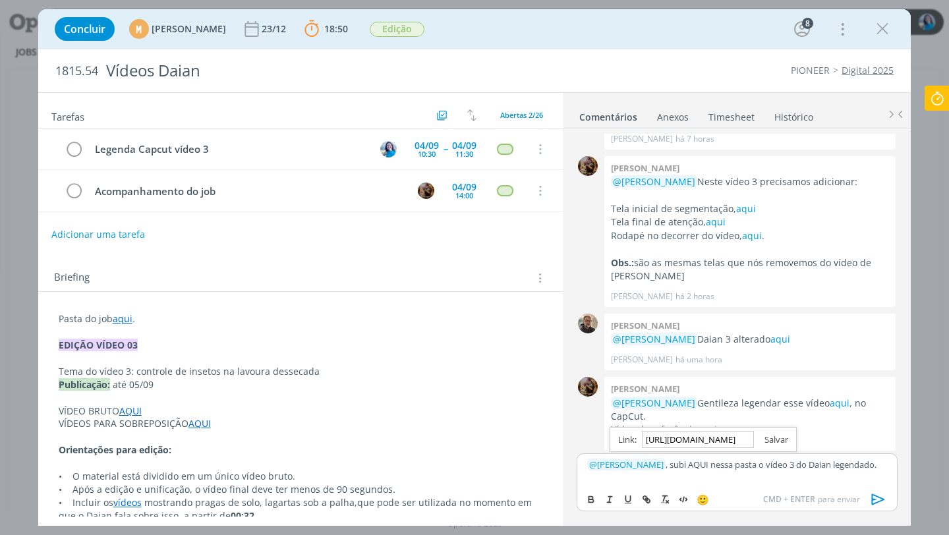
click at [780, 438] on link "dialog" at bounding box center [771, 440] width 34 height 12
click at [718, 471] on p "﻿ @ Amanda Rodrigues ﻿ , subi AQUI nessa pasta o vídeo 3 do Daian legendado." at bounding box center [736, 465] width 299 height 12
drag, startPoint x: 700, startPoint y: 464, endPoint x: 719, endPoint y: 464, distance: 18.5
click at [719, 464] on p "﻿ @ Amanda Rodrigues ﻿ , subi AQUI nessa pasta o vídeo 3 do Daian legendado." at bounding box center [736, 465] width 299 height 12
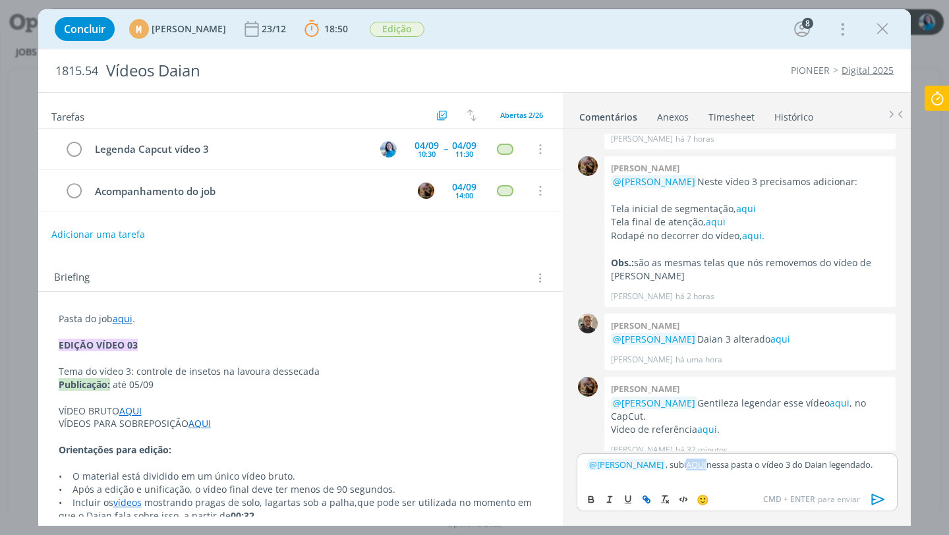
click at [652, 498] on button "dialog" at bounding box center [647, 500] width 18 height 16
paste input "https://sobeae.sharepoint.com/:f:/s/SOBEAE/EvoFSemoTqhLhCXMbecWCMQBVC8rbyNHbYmk…"
type input "https://sobeae.sharepoint.com/:f:/s/SOBEAE/EvoFSemoTqhLhCXMbecWCMQBVC8rbyNHbYmk…"
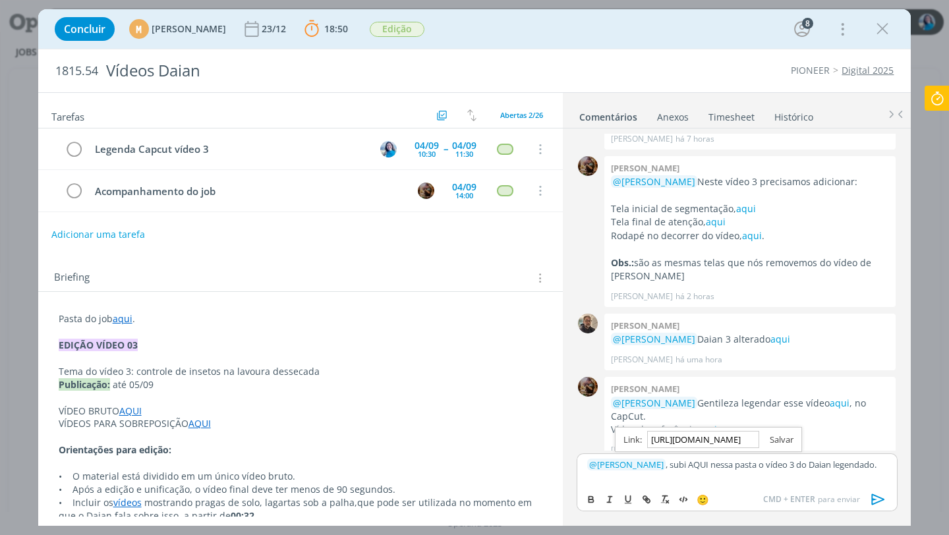
click at [780, 438] on link "dialog" at bounding box center [777, 440] width 34 height 12
click at [702, 471] on p "﻿ @ Amanda Rodrigues ﻿ , subi AQUI nessa pasta o vídeo 3 do Daian legendado." at bounding box center [736, 465] width 299 height 12
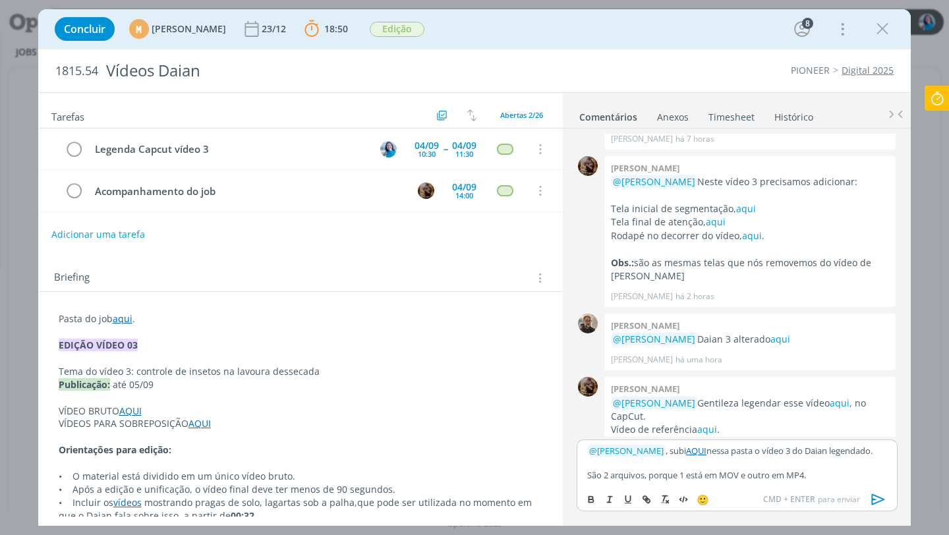
click at [873, 498] on icon "dialog" at bounding box center [879, 500] width 20 height 20
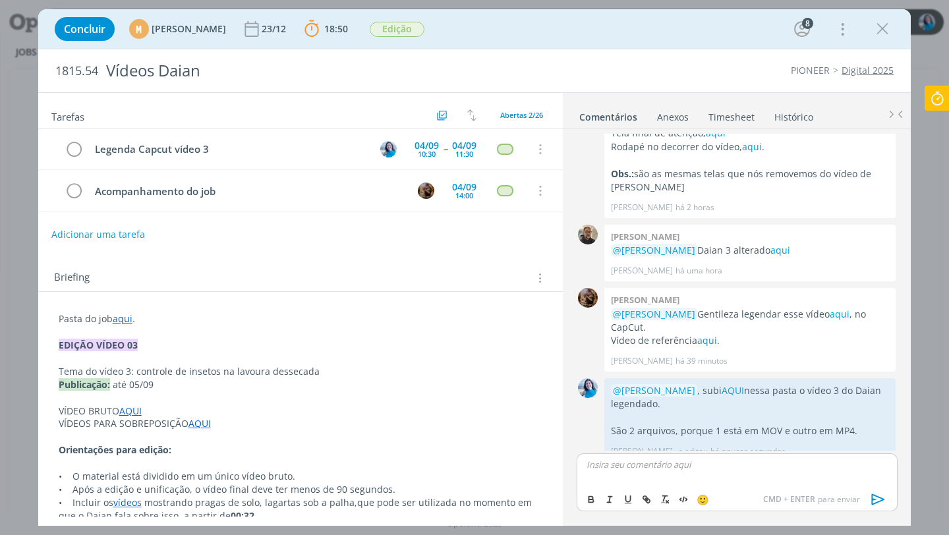
scroll to position [1364, 0]
click at [931, 102] on icon at bounding box center [938, 99] width 24 height 26
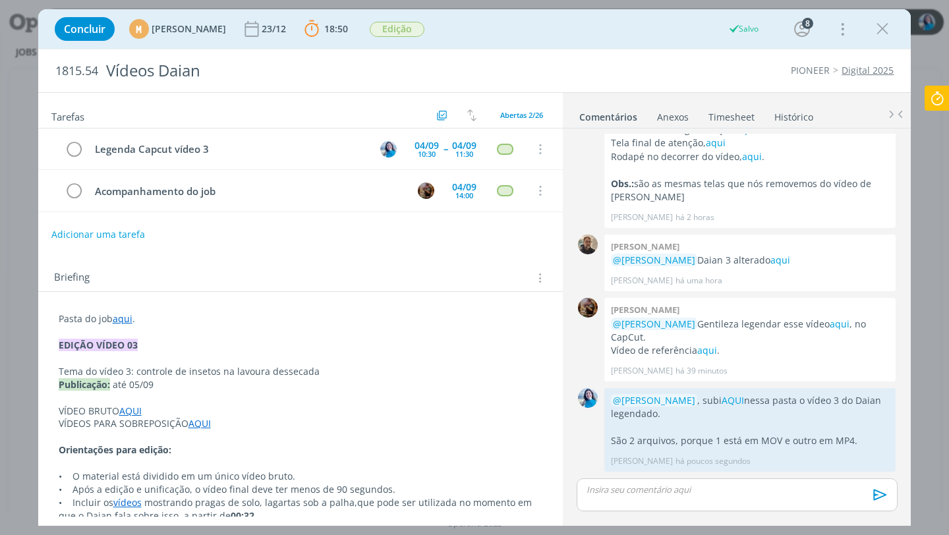
scroll to position [1339, 0]
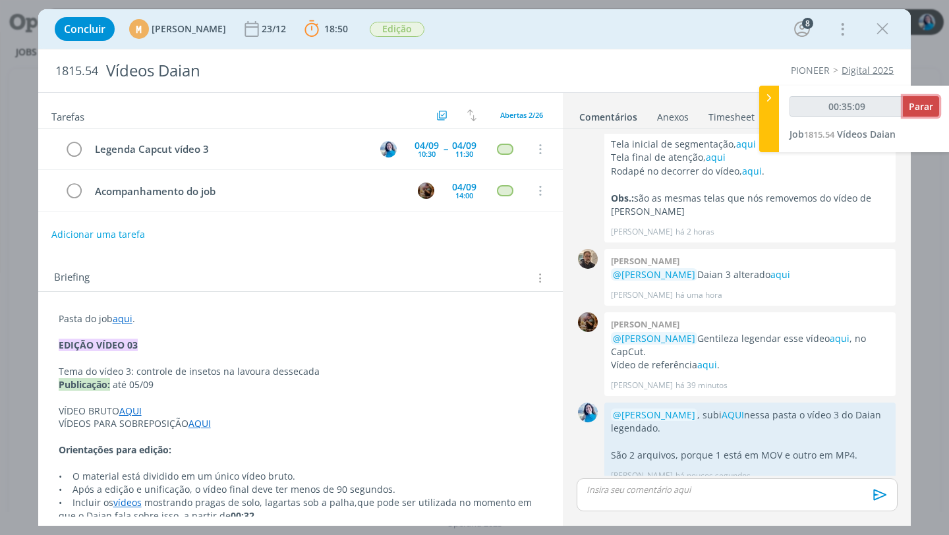
type input "00:35:10"
click at [914, 111] on span "Parar" at bounding box center [921, 106] width 24 height 13
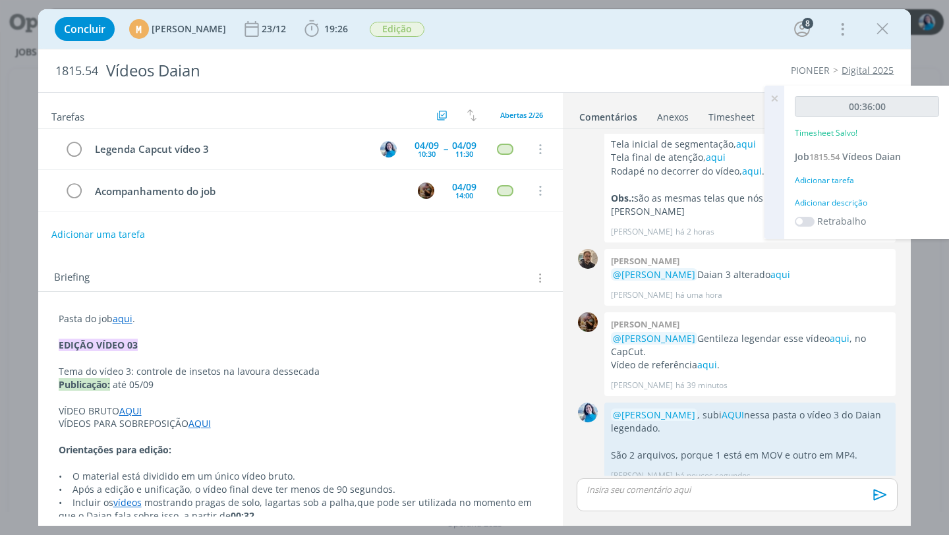
click at [853, 200] on div "Adicionar descrição" at bounding box center [867, 203] width 144 height 12
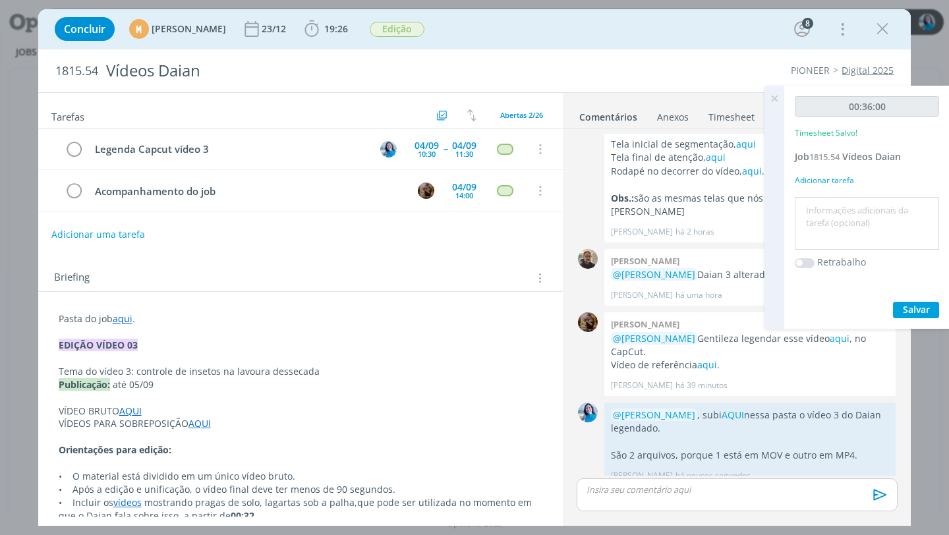
click at [858, 212] on textarea at bounding box center [867, 223] width 138 height 47
type textarea "legendas para o vídeo 3 do Daian"
click at [929, 313] on span "Salvar" at bounding box center [916, 309] width 27 height 13
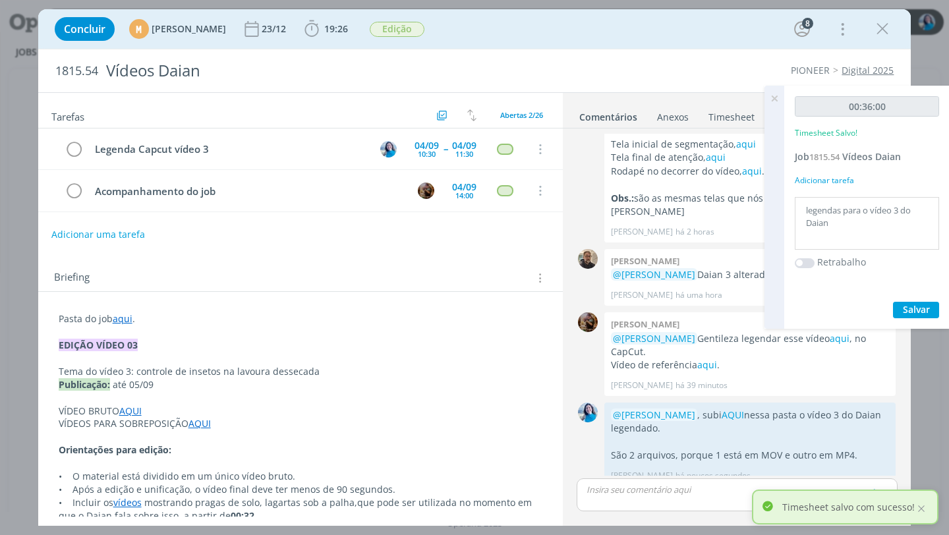
click at [778, 102] on icon at bounding box center [775, 99] width 24 height 26
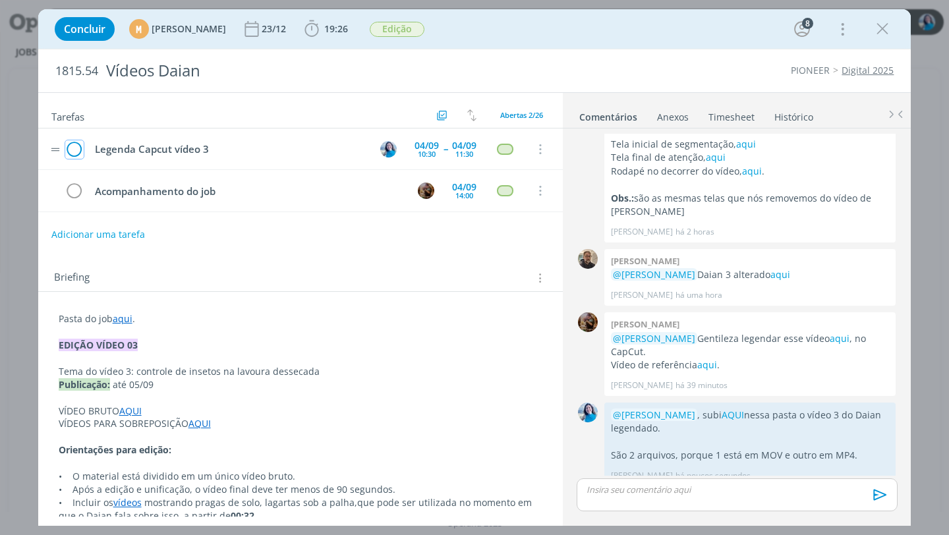
click at [76, 149] on icon "dialog" at bounding box center [74, 150] width 18 height 20
